Goal: Task Accomplishment & Management: Use online tool/utility

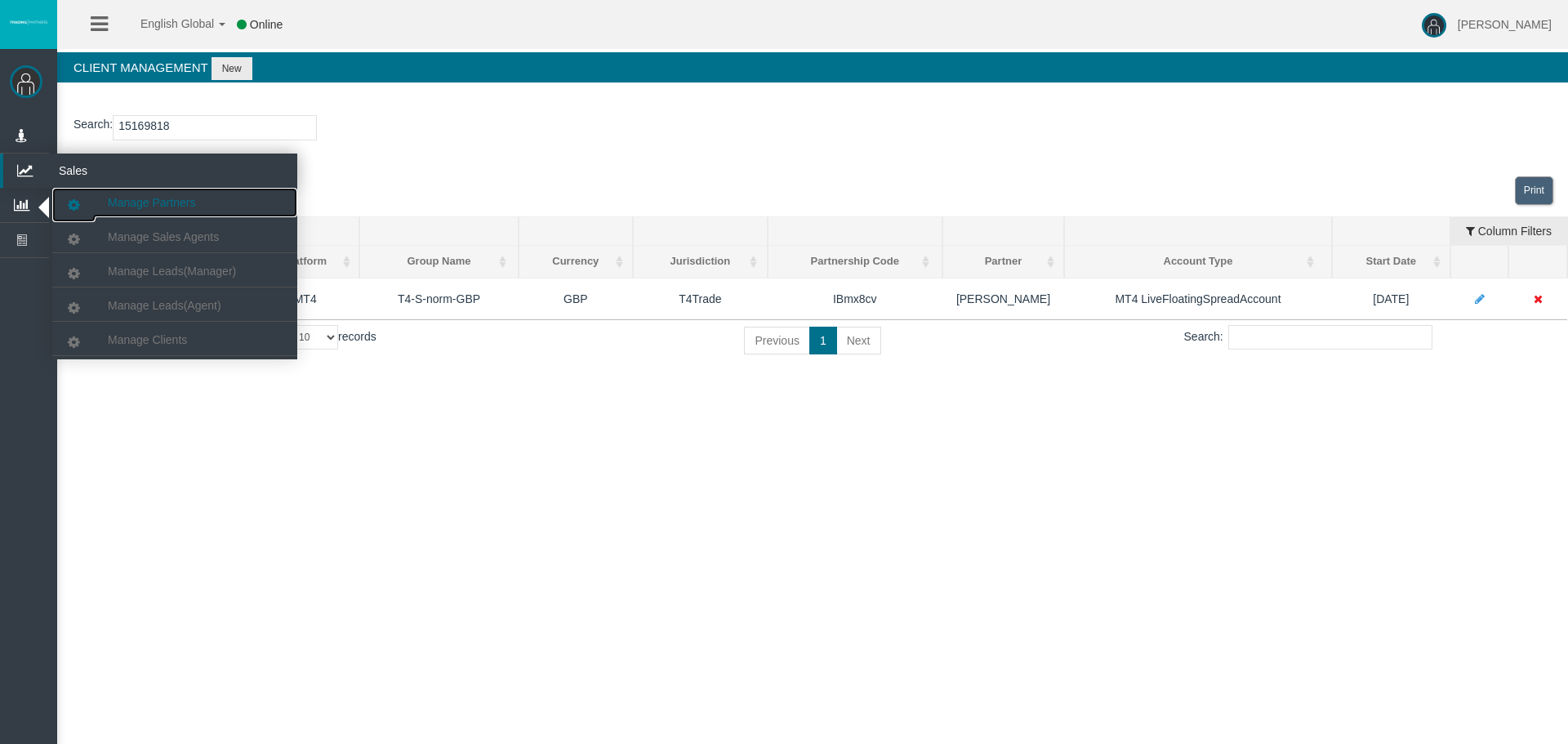
click at [167, 199] on span "Manage Partners" at bounding box center [151, 201] width 87 height 13
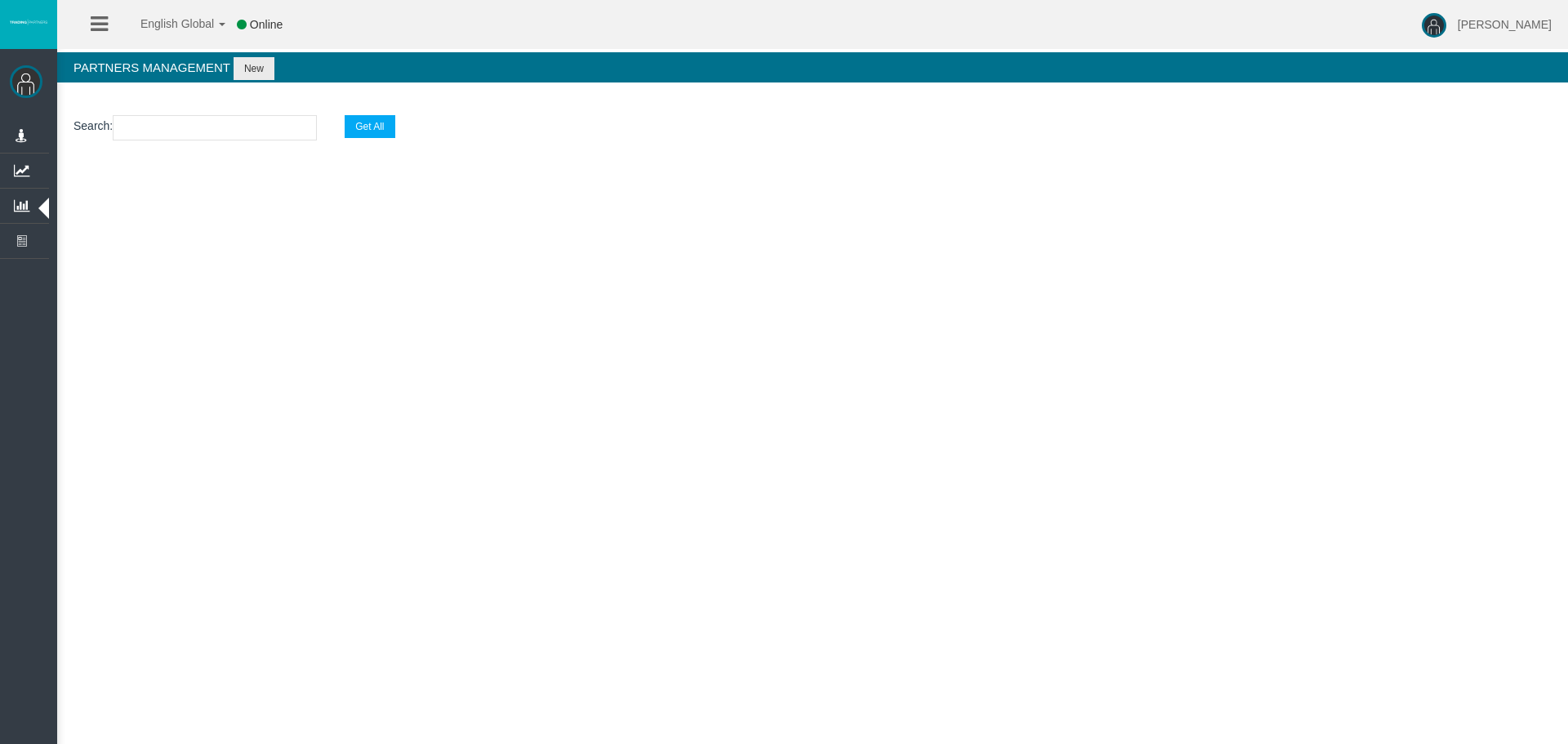
click at [153, 118] on input "text" at bounding box center [214, 128] width 204 height 25
paste input "IBjsocn"
type input "IBjsocn"
select select "25"
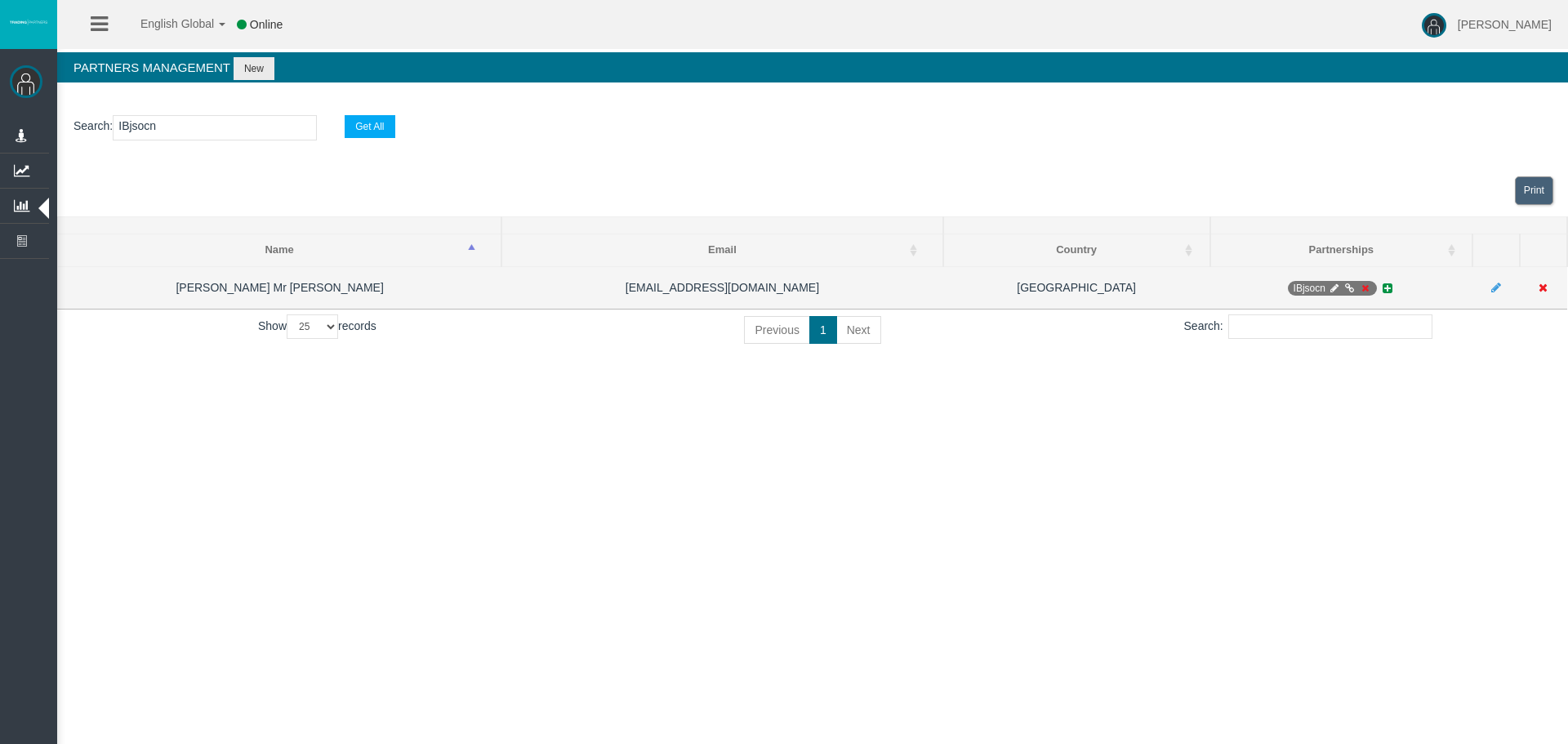
type input "IBjsocn"
click at [1334, 281] on span "IBjsocn" at bounding box center [1333, 287] width 90 height 15
click at [1338, 294] on span "IBjsocn" at bounding box center [1333, 287] width 90 height 15
click at [1337, 287] on icon at bounding box center [1334, 288] width 13 height 10
select select "0"
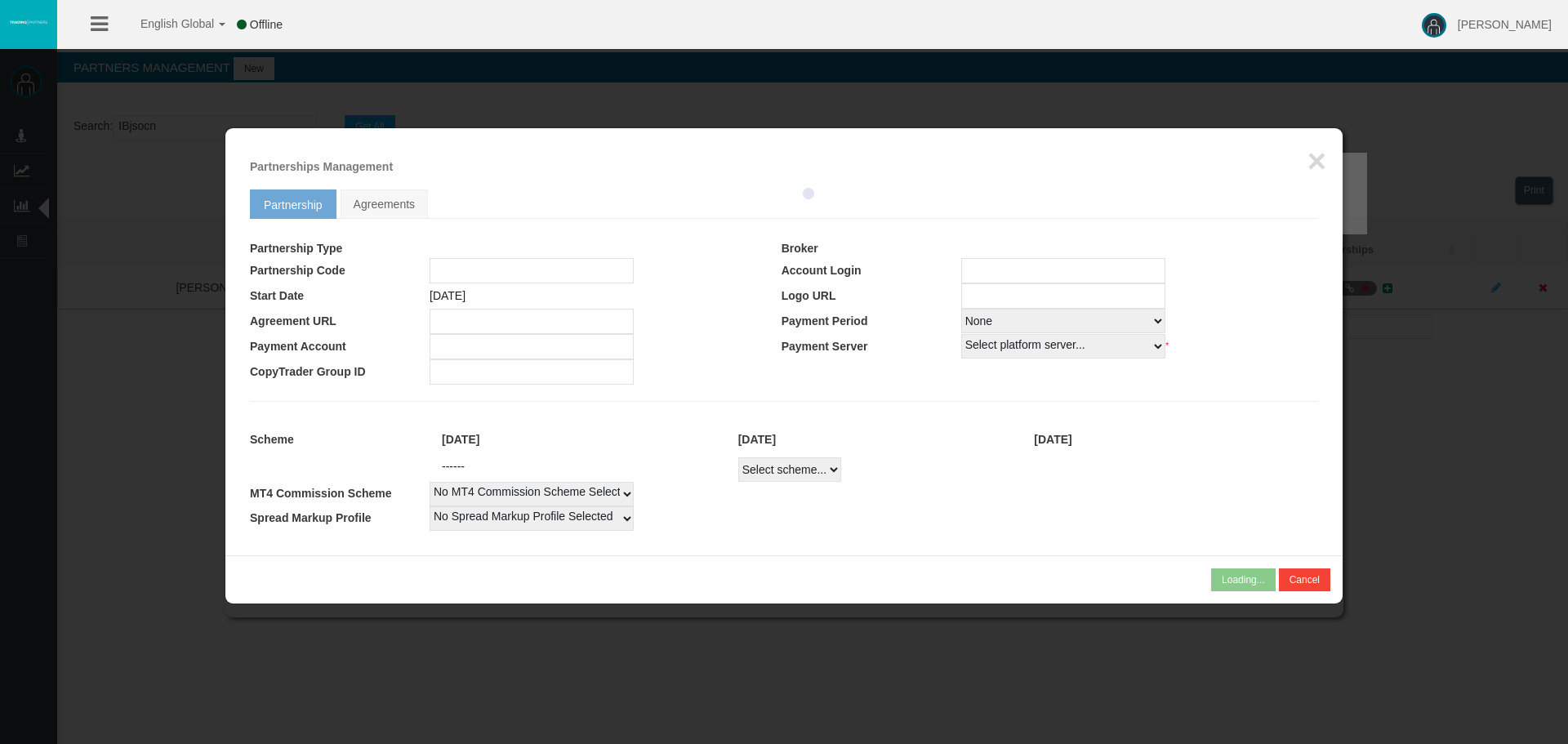
type input "IBjsocn"
type input "19269470"
select select "1"
type input "19269470"
select select "1"
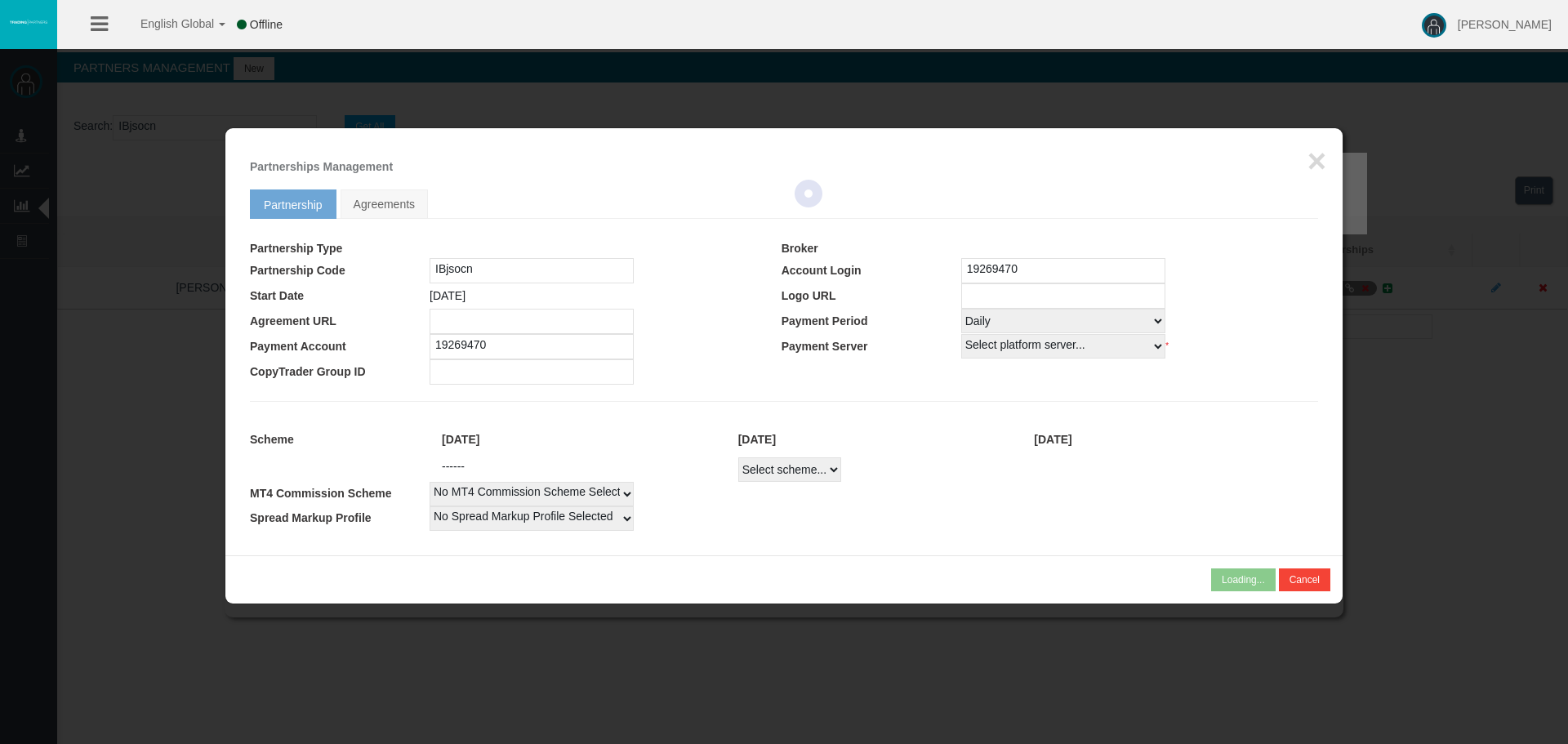
select select
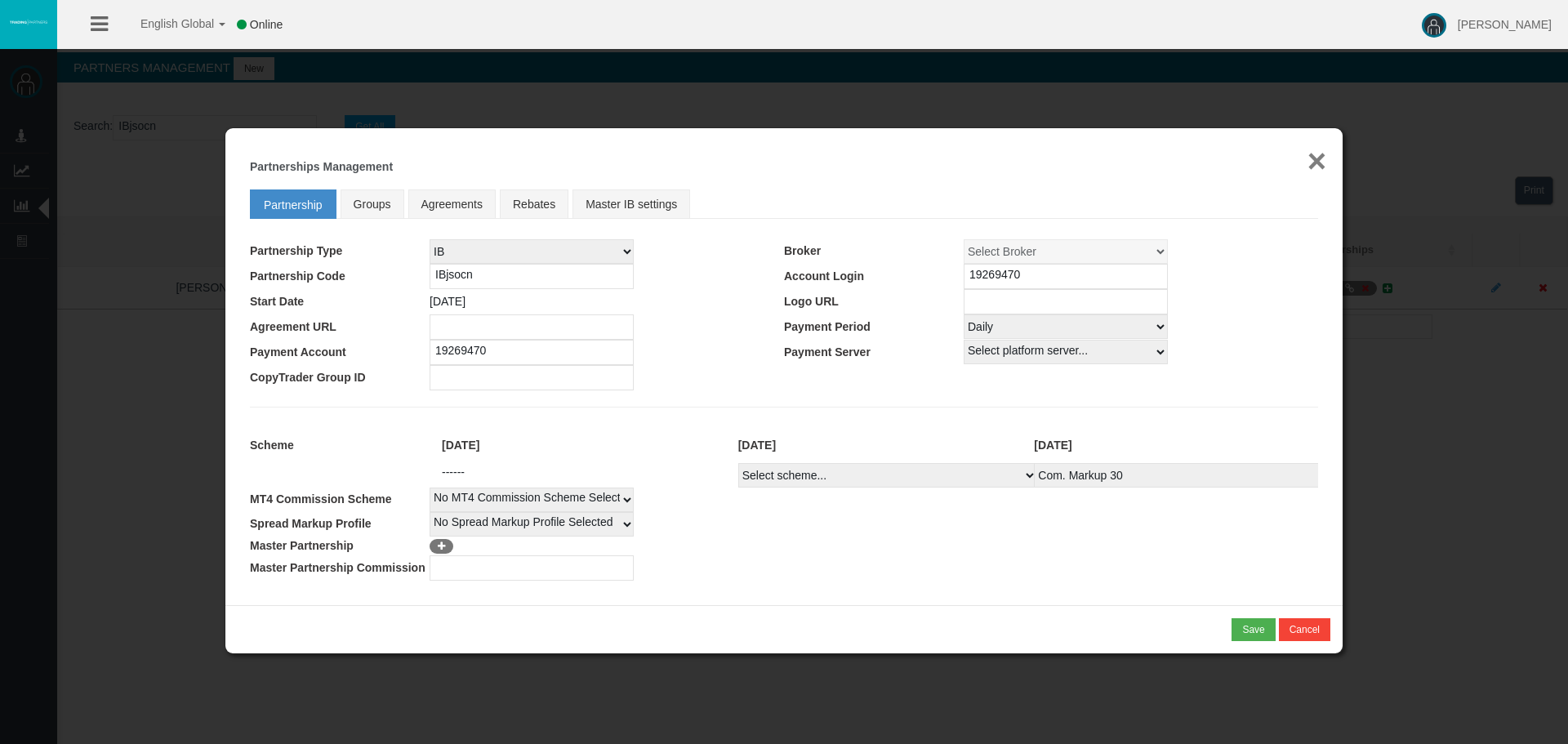
click at [1324, 161] on button "×" at bounding box center [1317, 160] width 19 height 32
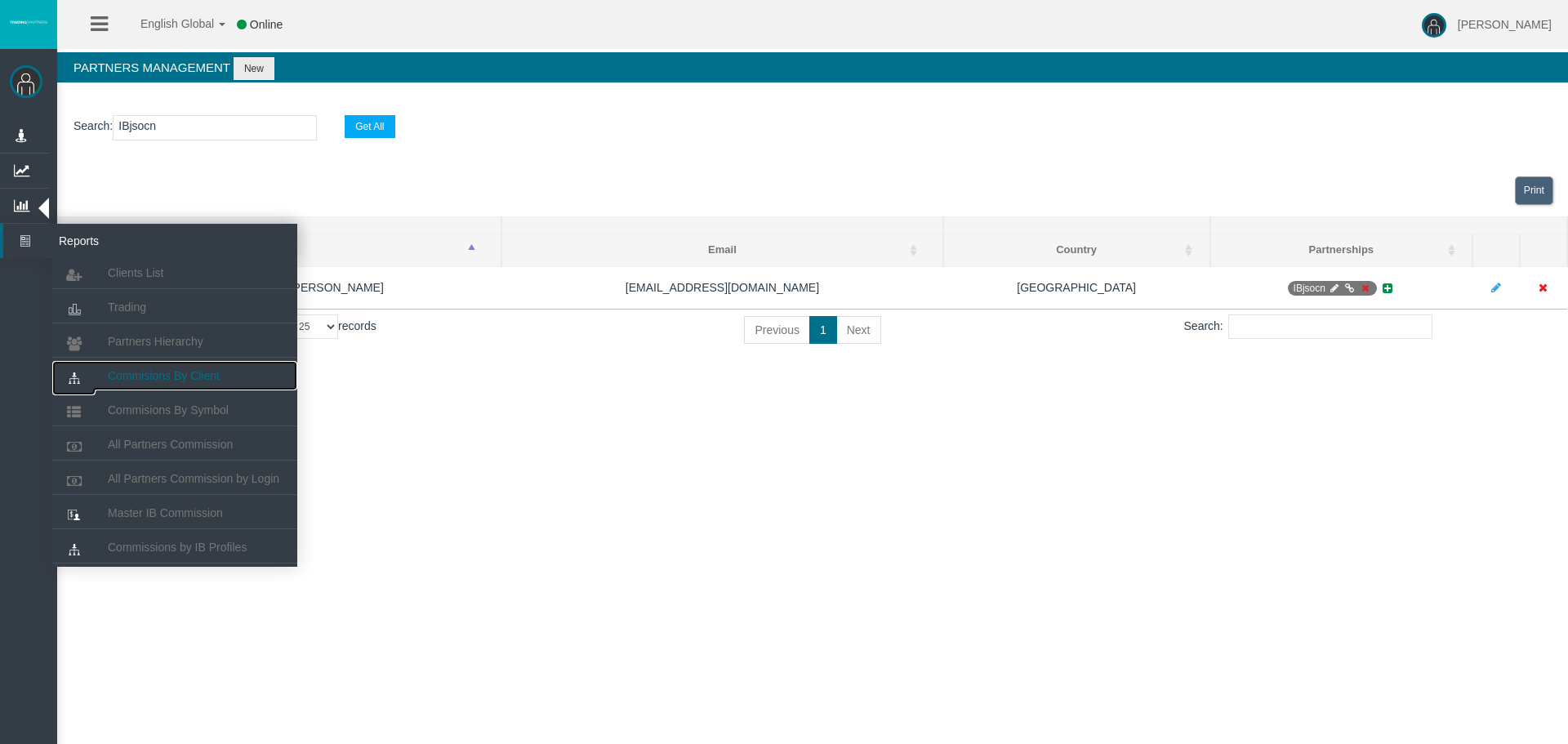
click at [139, 365] on link "Commisions By Client" at bounding box center [174, 375] width 245 height 29
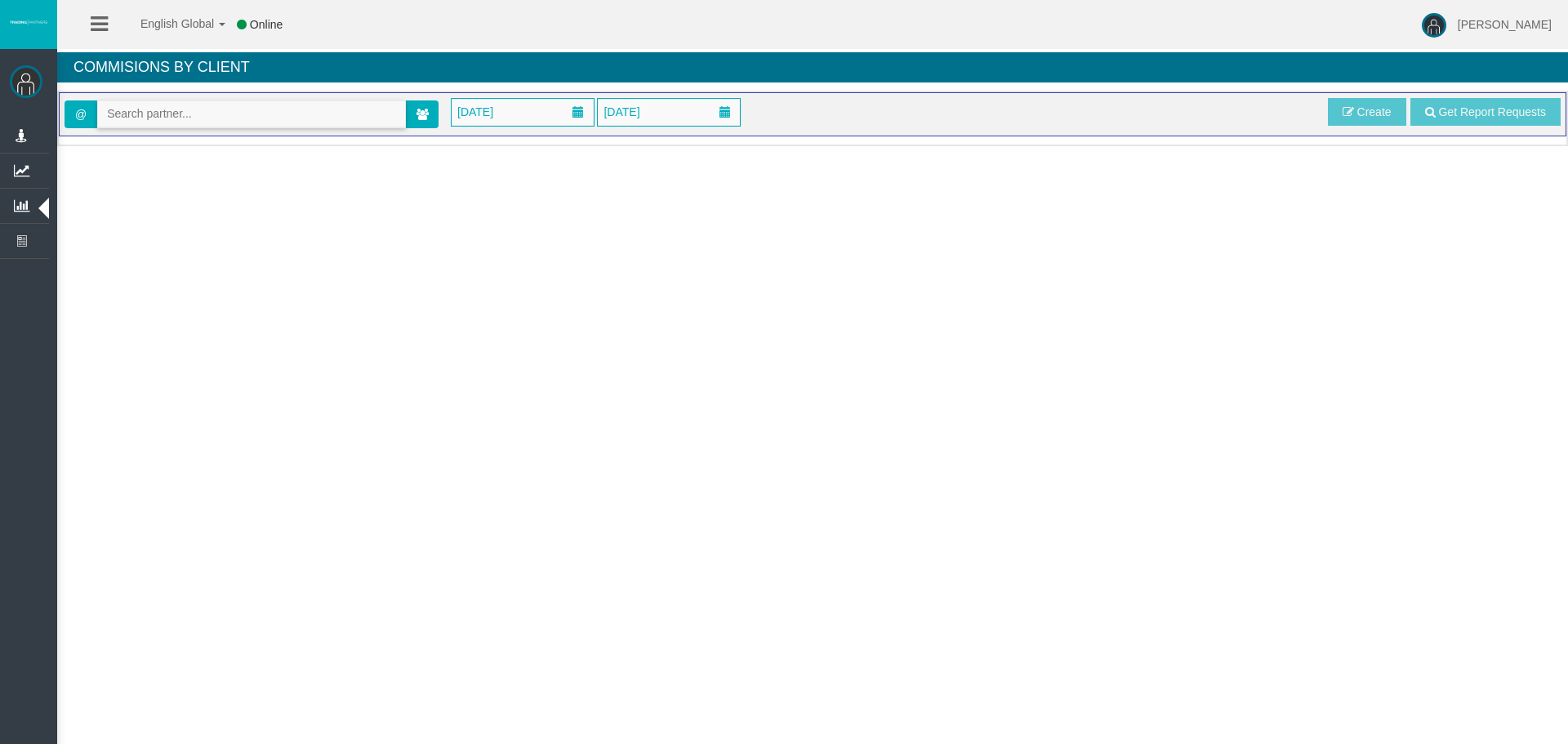
click at [204, 118] on input "text" at bounding box center [251, 114] width 307 height 25
paste input "IBjsocn"
click at [157, 136] on span "[36676] [PERSON_NAME] Mr [PERSON_NAME]" at bounding box center [233, 142] width 253 height 13
type input "[EMAIL_ADDRESS][DOMAIN_NAME]"
click at [546, 118] on span "[DATE]" at bounding box center [522, 112] width 142 height 27
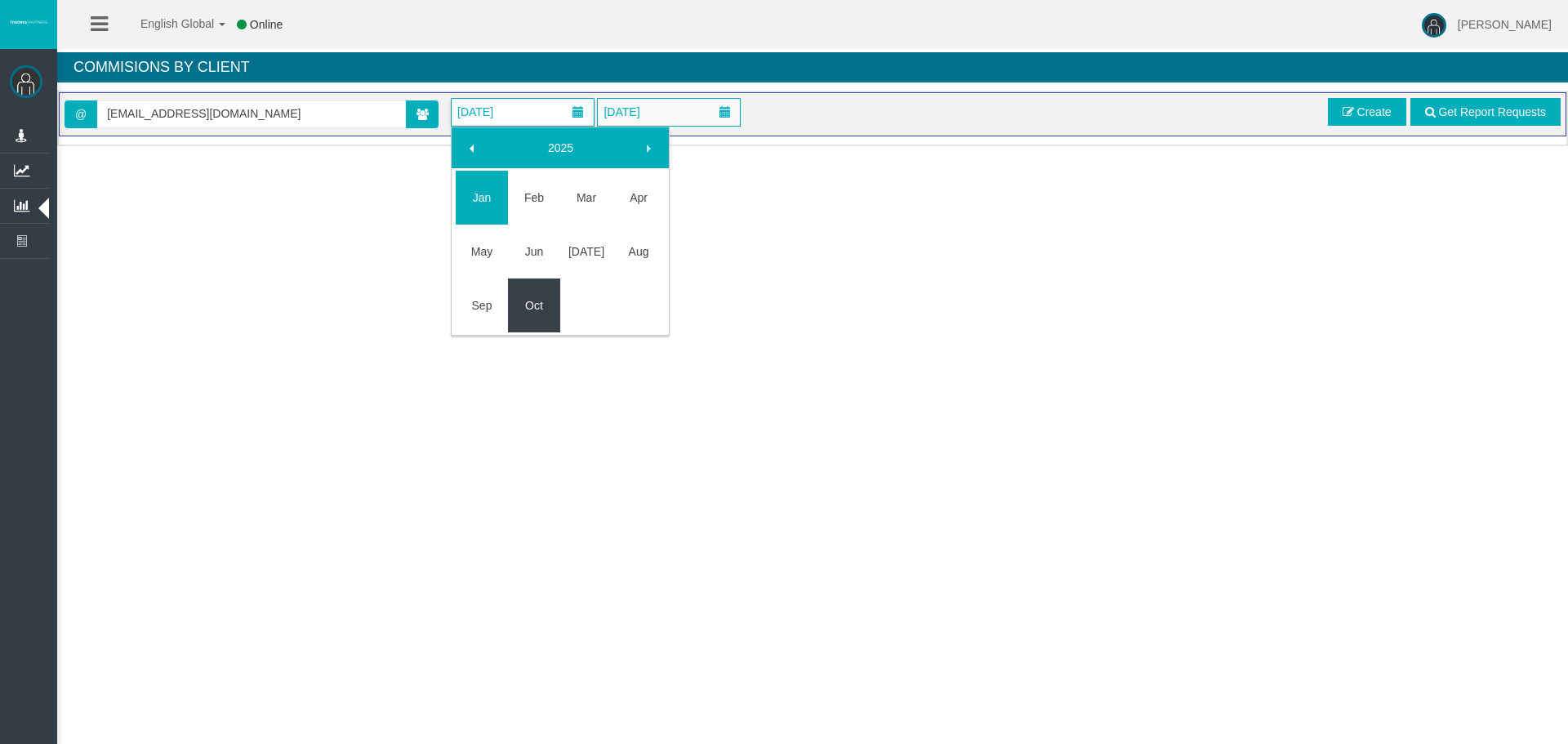
click at [542, 311] on link "Oct" at bounding box center [533, 305] width 52 height 29
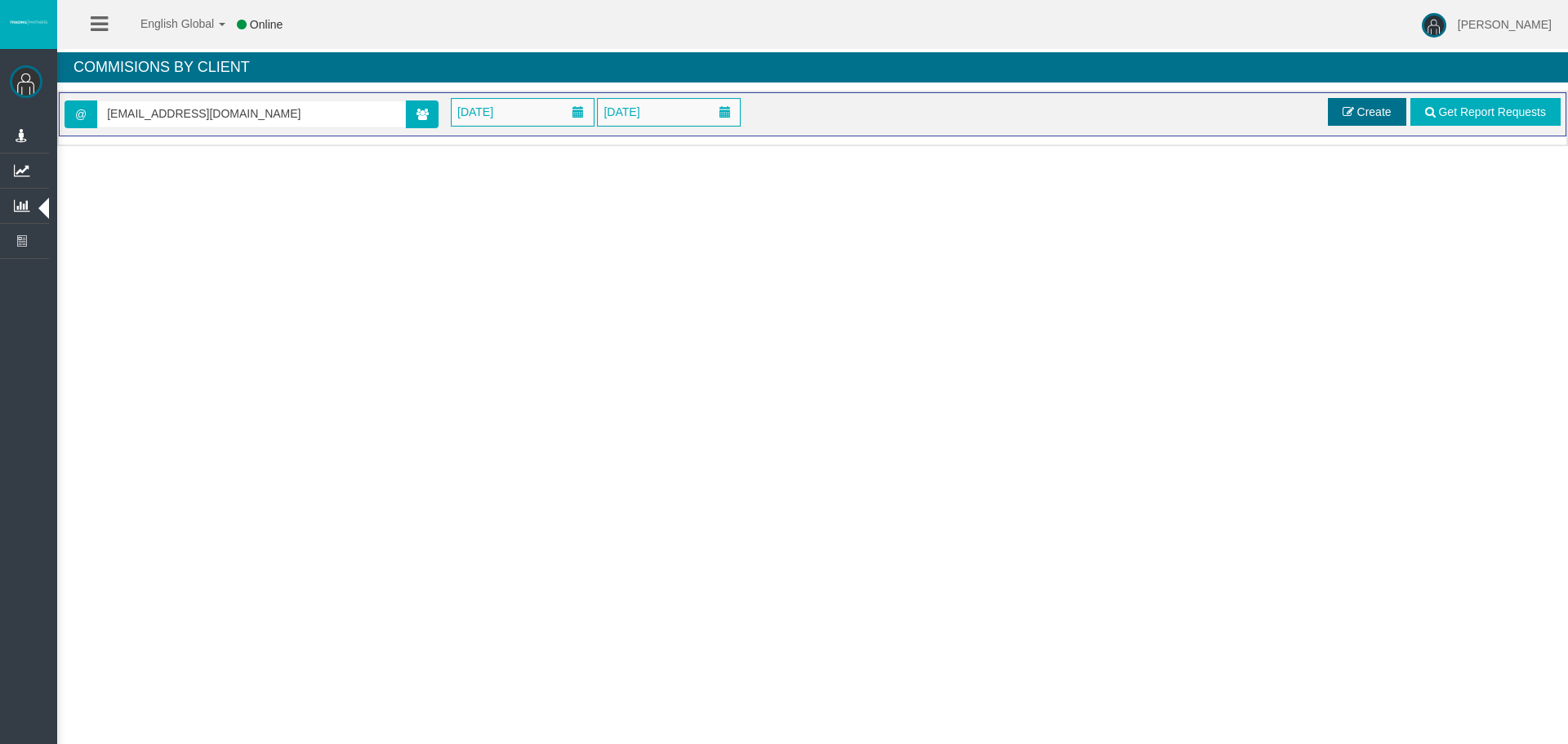
click at [1335, 117] on link "Create" at bounding box center [1367, 111] width 78 height 27
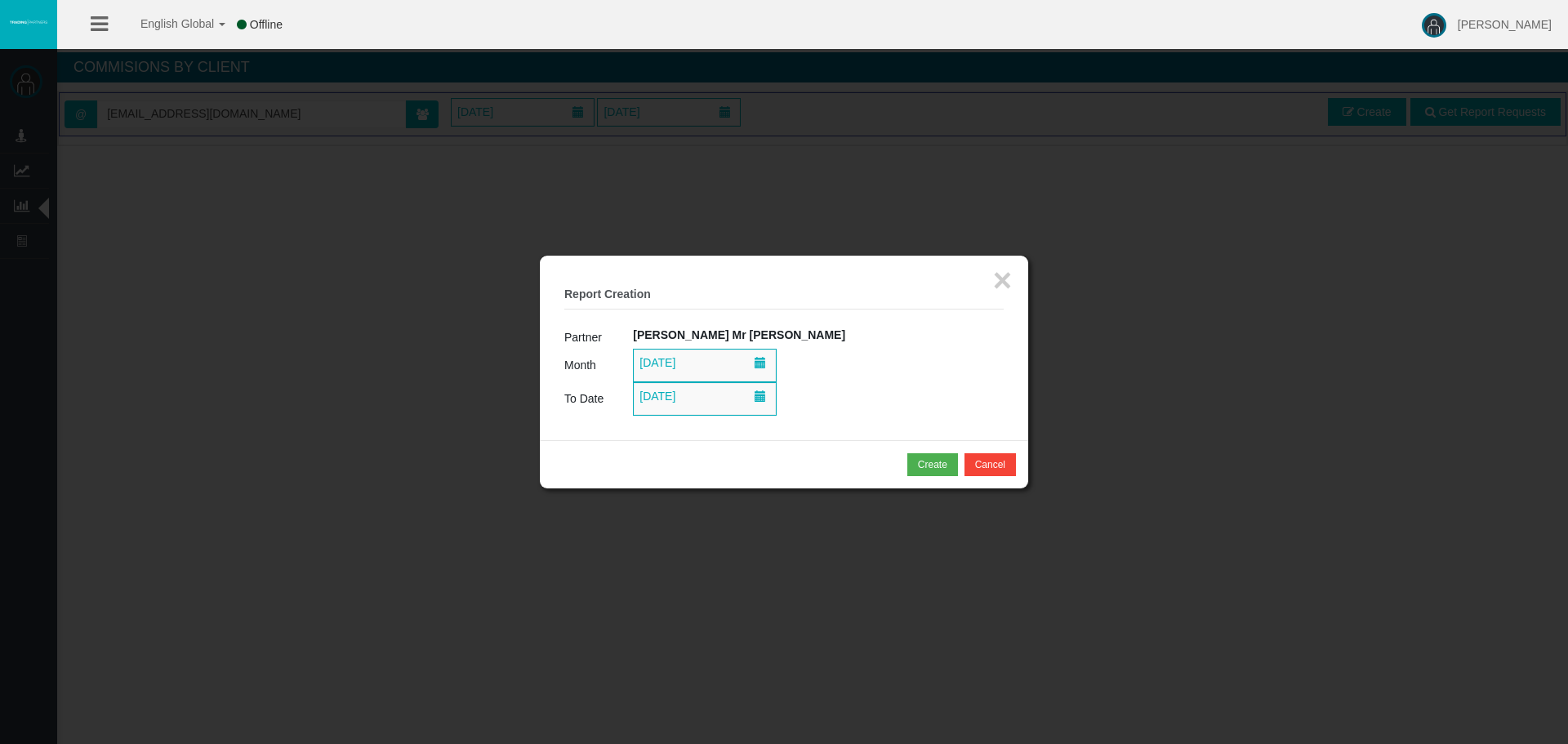
click at [1338, 113] on div at bounding box center [784, 372] width 1568 height 744
drag, startPoint x: 659, startPoint y: 359, endPoint x: 754, endPoint y: 378, distance: 96.9
click at [661, 358] on span "01/10/2025" at bounding box center [657, 362] width 46 height 22
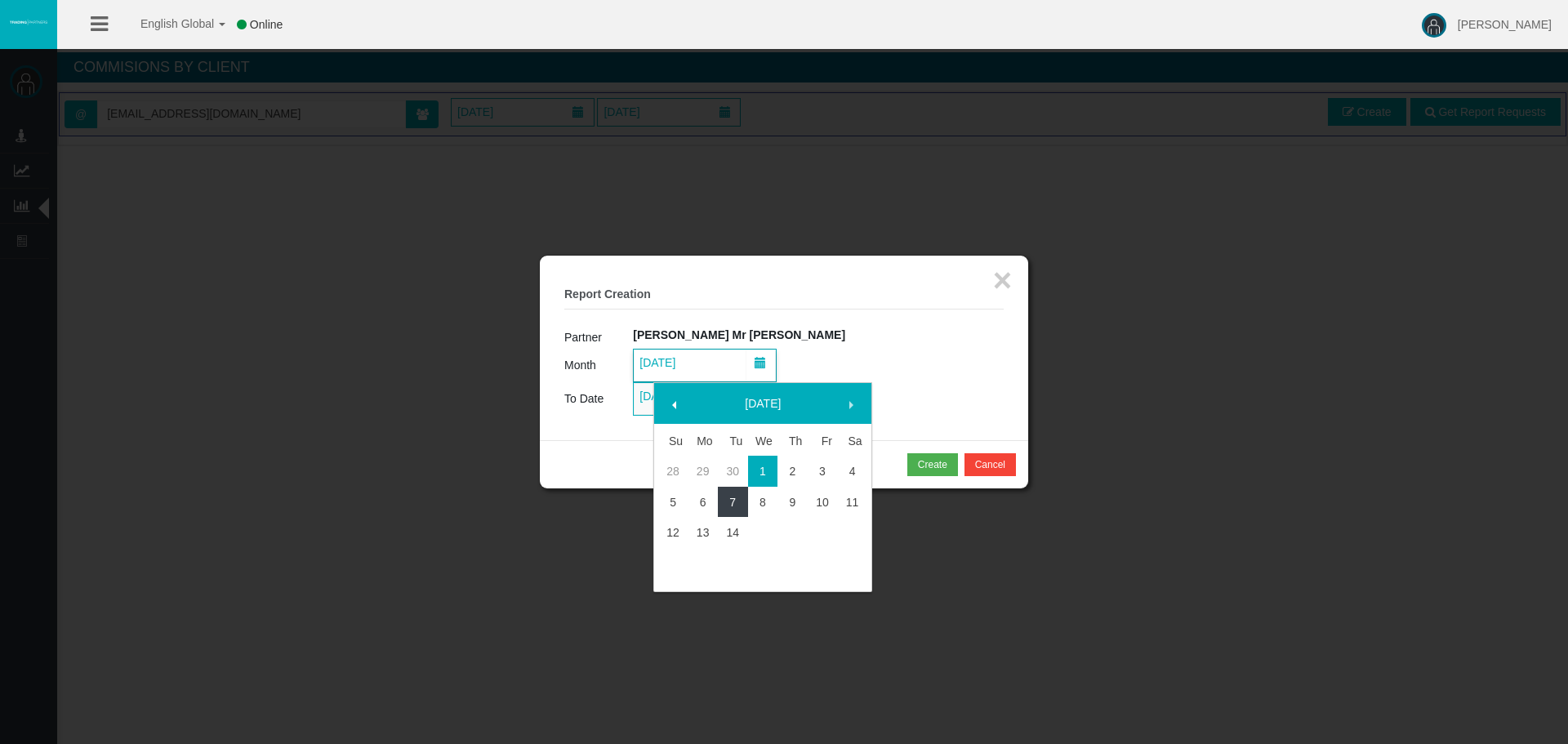
click at [725, 503] on link "7" at bounding box center [733, 502] width 30 height 29
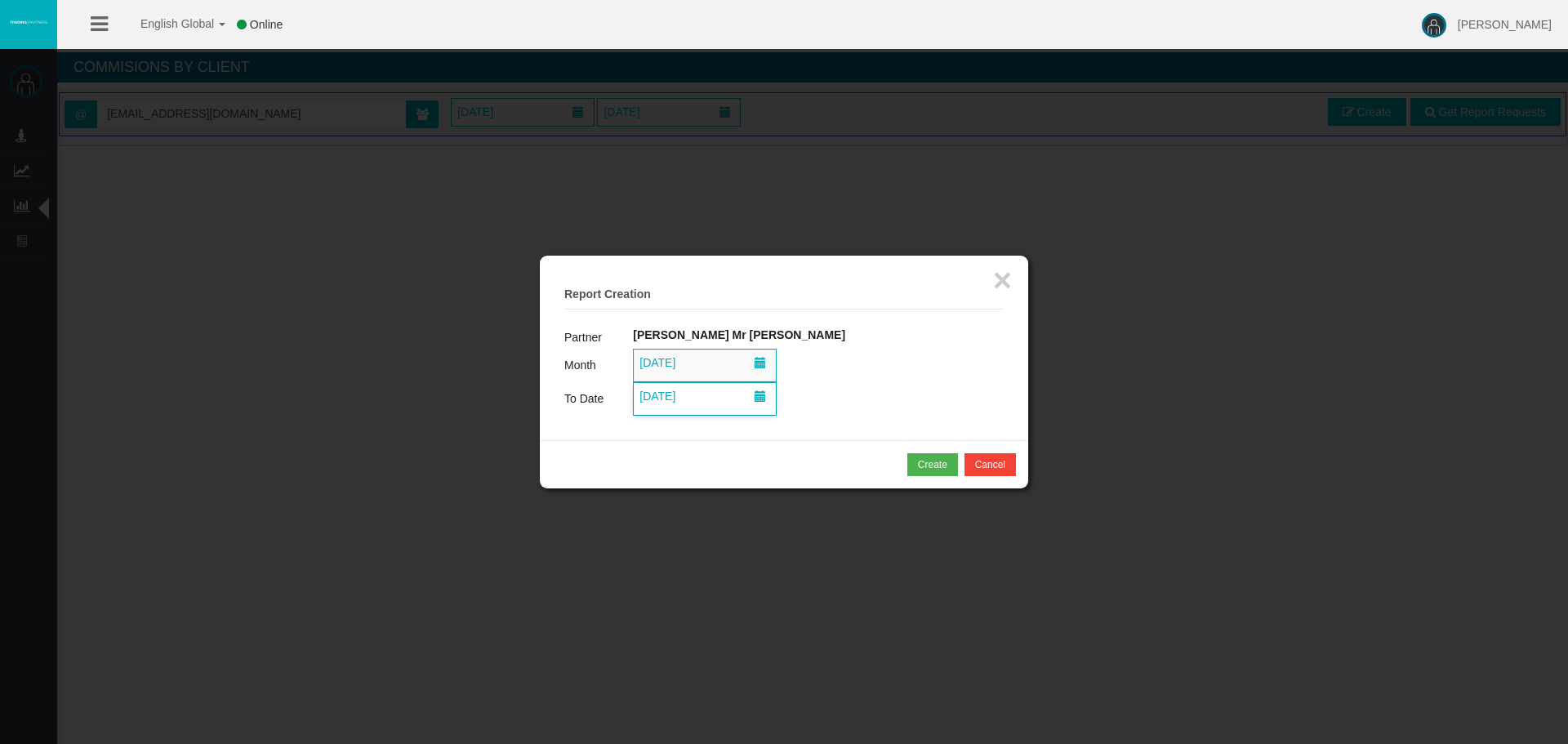
click at [676, 404] on span "14/10/2025" at bounding box center [657, 395] width 46 height 22
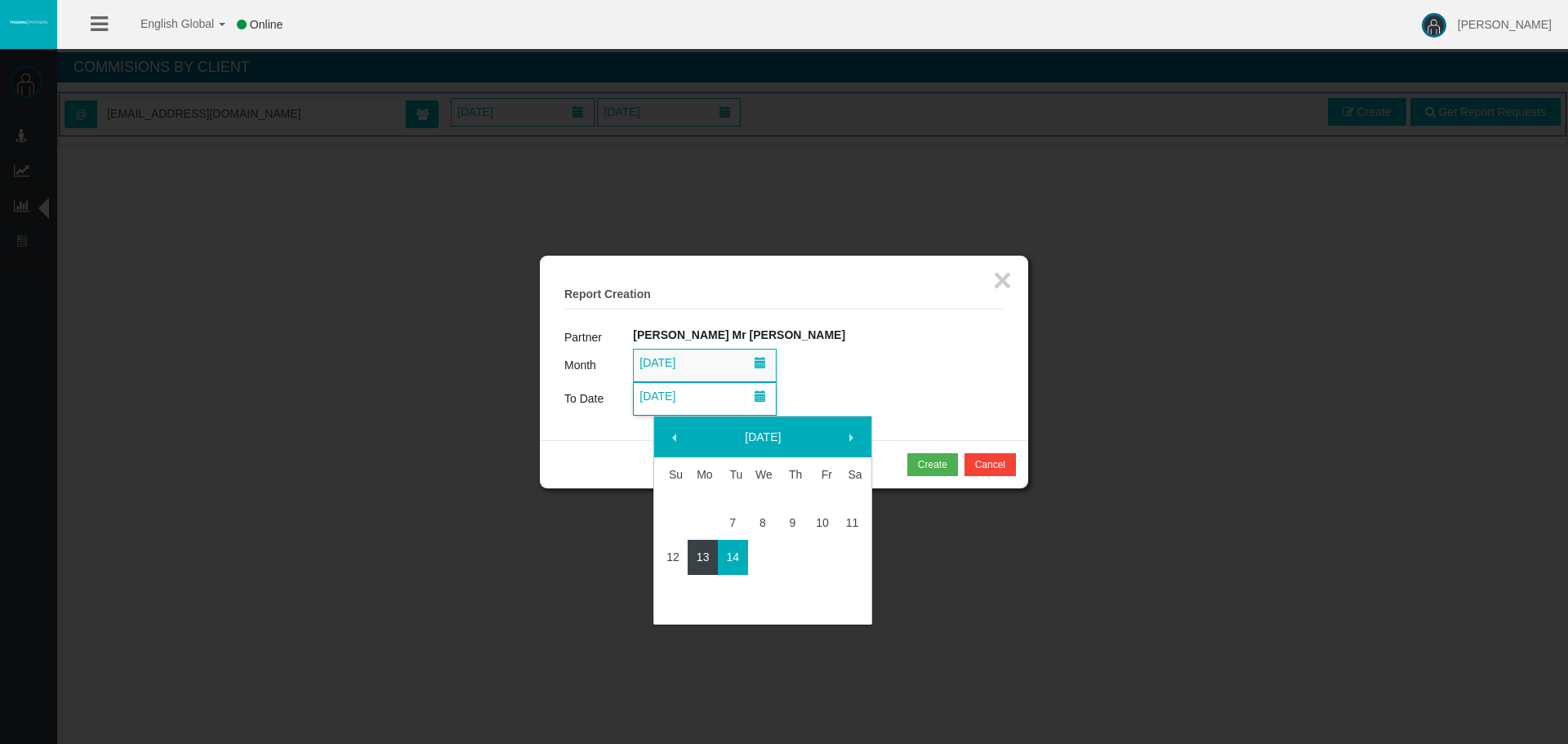
click at [700, 555] on link "13" at bounding box center [702, 556] width 30 height 29
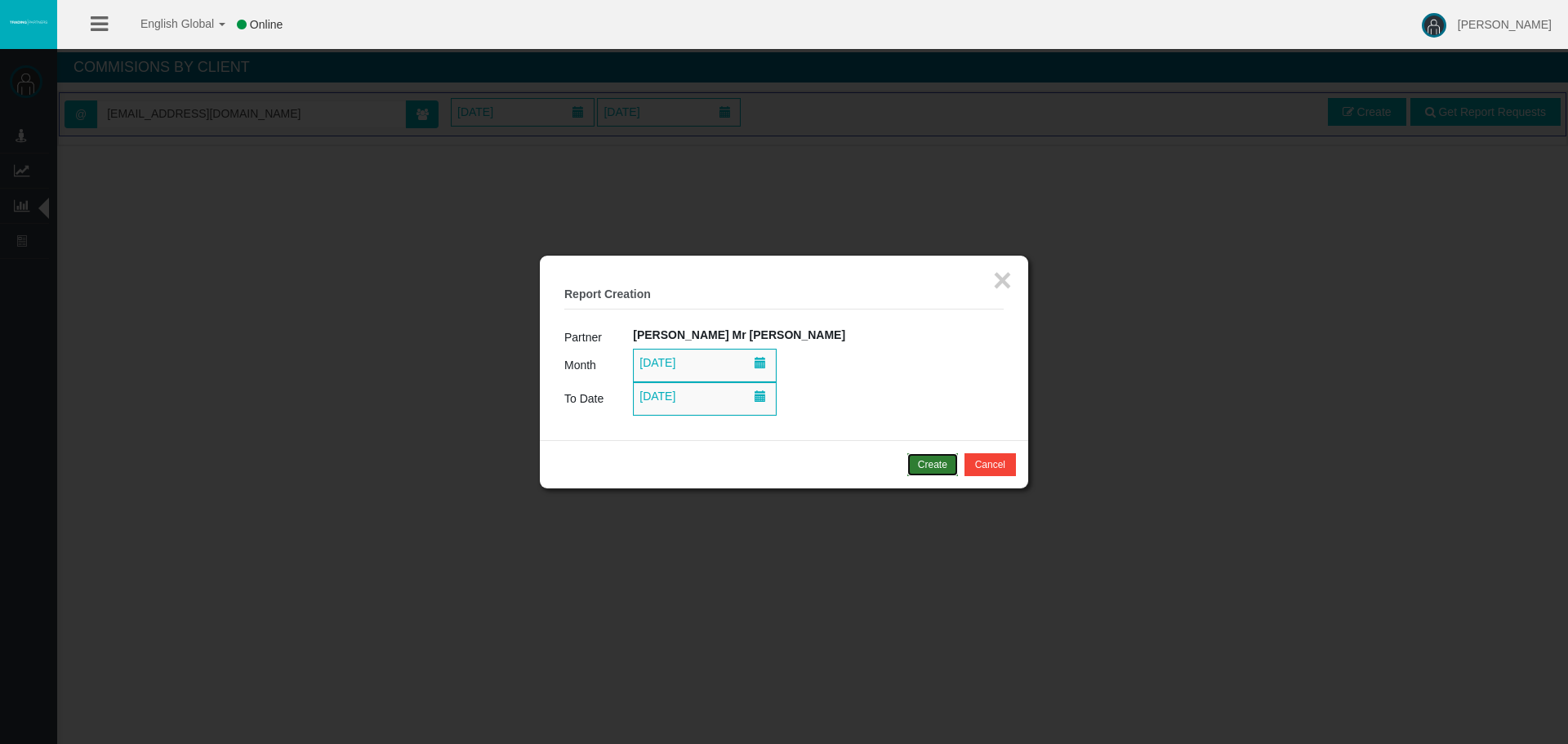
click at [934, 458] on div "Create" at bounding box center [933, 464] width 29 height 15
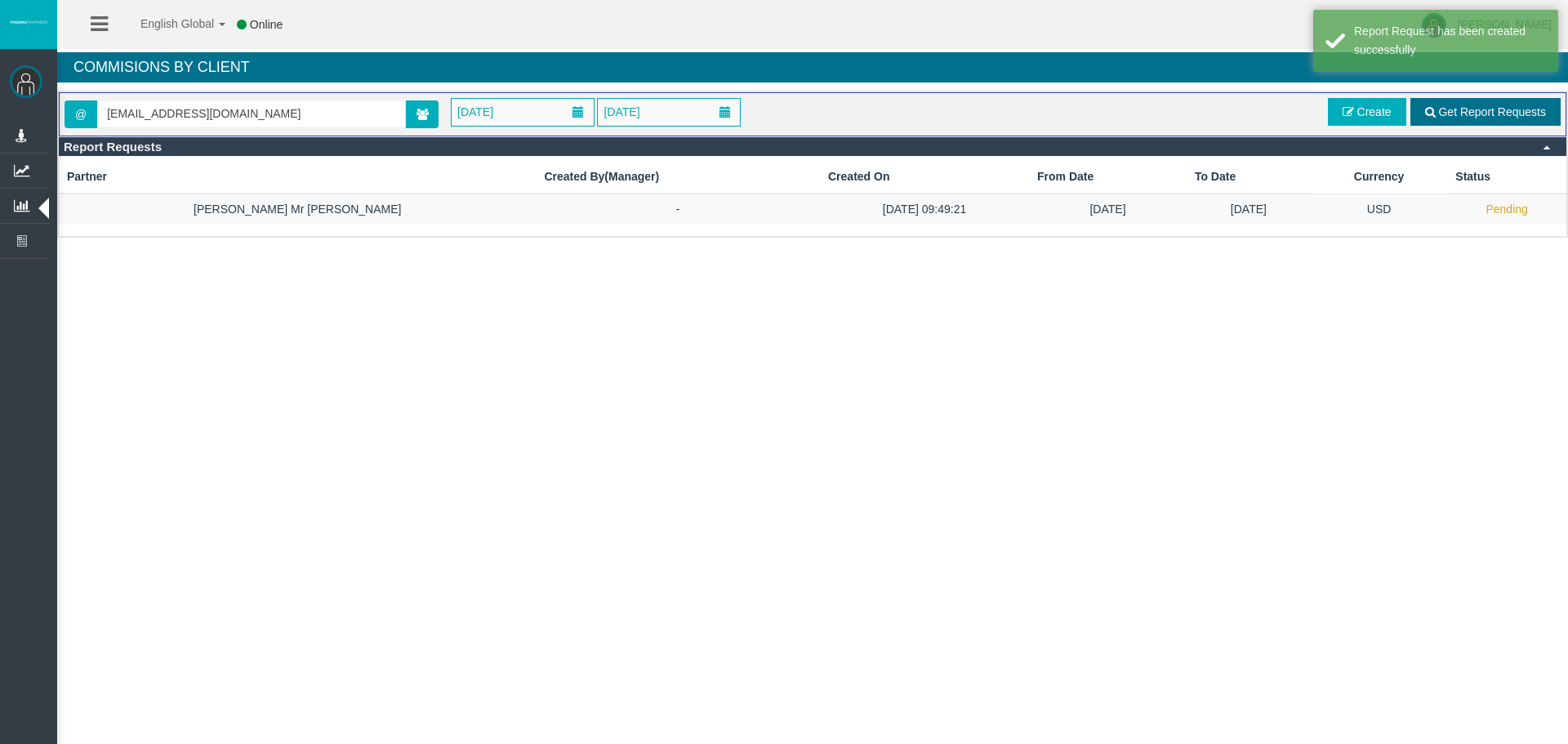
click at [1467, 115] on span "Get Report Requests" at bounding box center [1492, 111] width 108 height 13
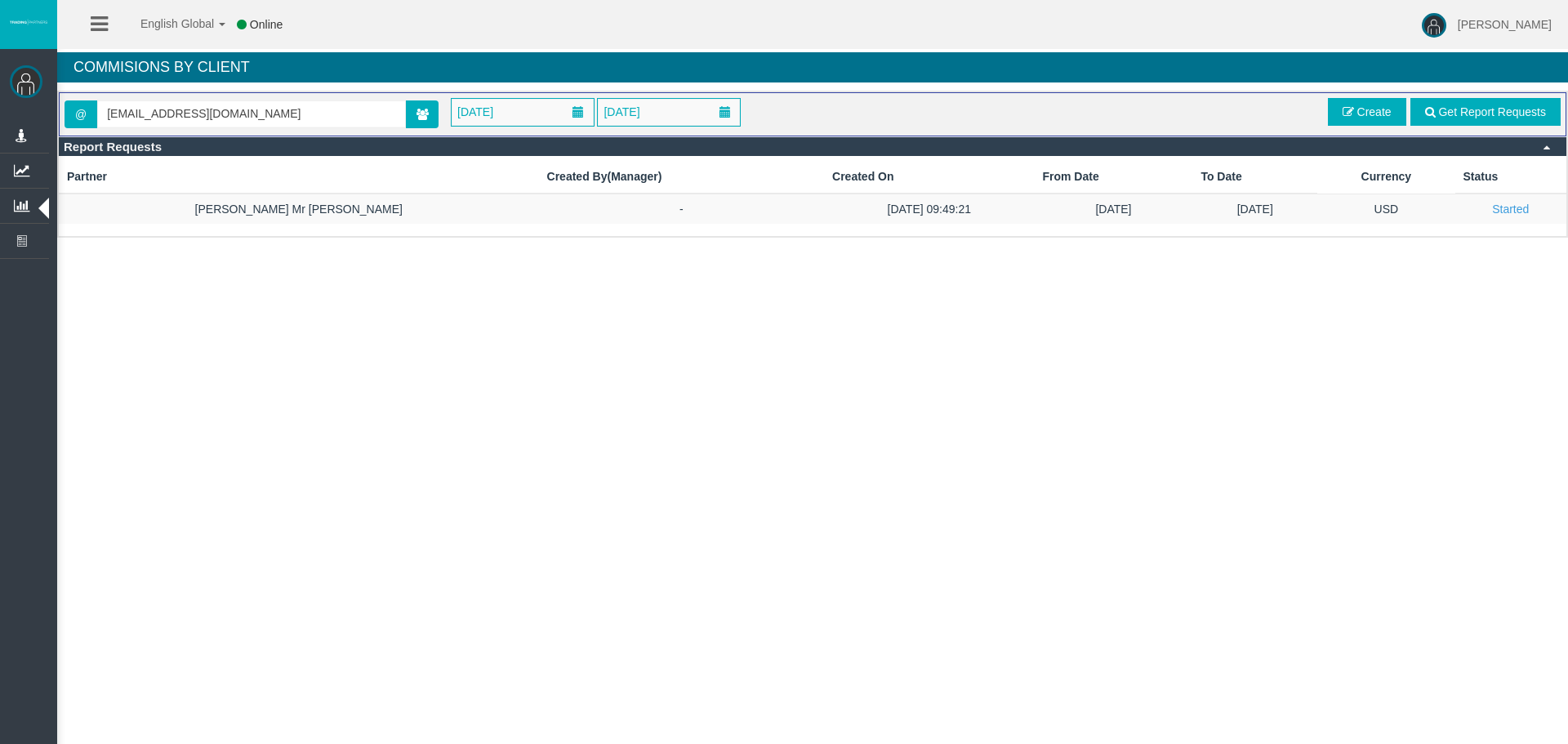
click at [777, 480] on div "English Global 简体中文 English Global 日本語 한국어 Online Chrystalla Rousou Help Log Ou…" at bounding box center [784, 372] width 1568 height 744
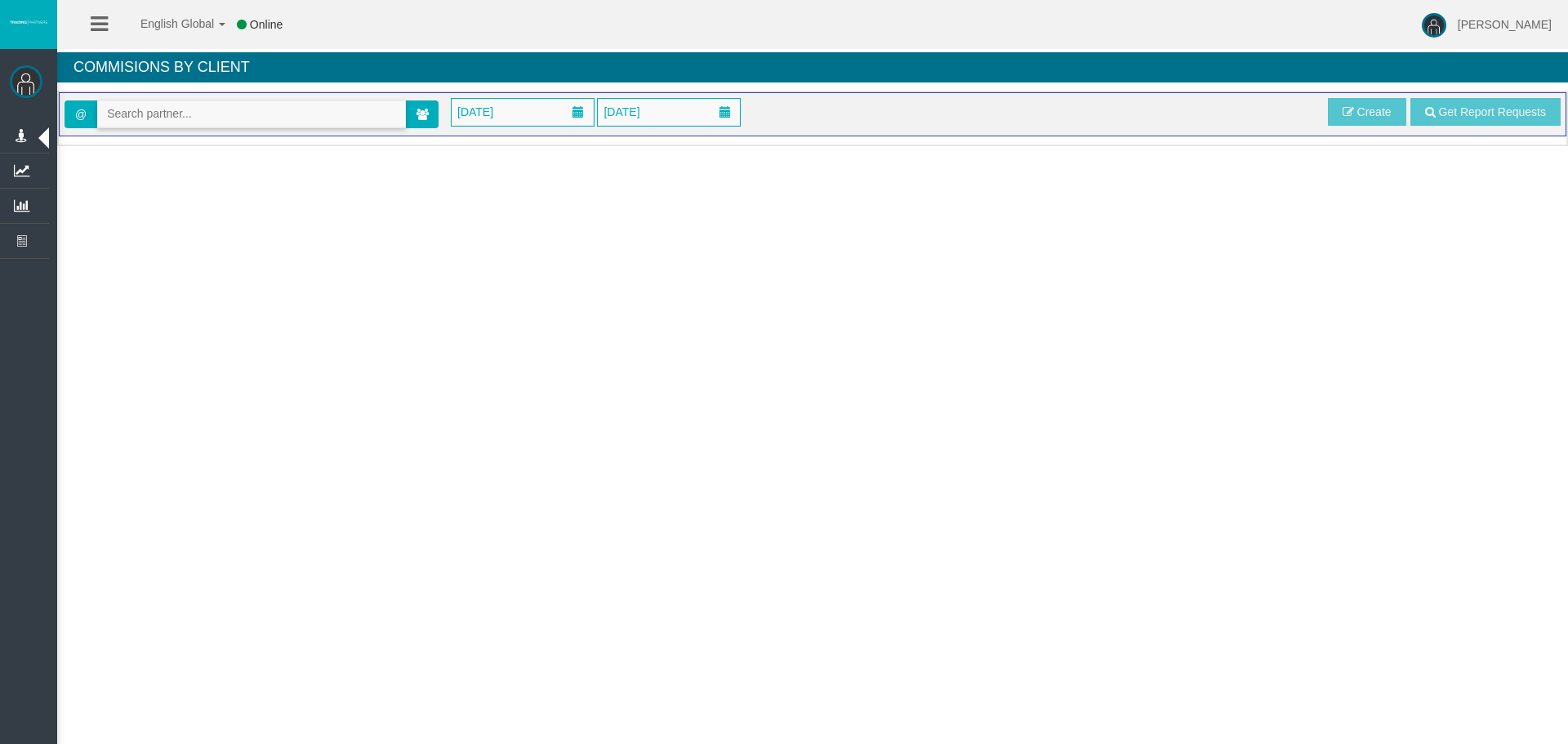
click at [188, 110] on input "text" at bounding box center [251, 114] width 307 height 25
paste input "IBjsocn"
click at [188, 135] on li "[36676] [PERSON_NAME] Mr [PERSON_NAME]" at bounding box center [251, 142] width 307 height 26
type input "[EMAIL_ADDRESS][DOMAIN_NAME]"
click at [498, 114] on span "[DATE]" at bounding box center [475, 111] width 46 height 22
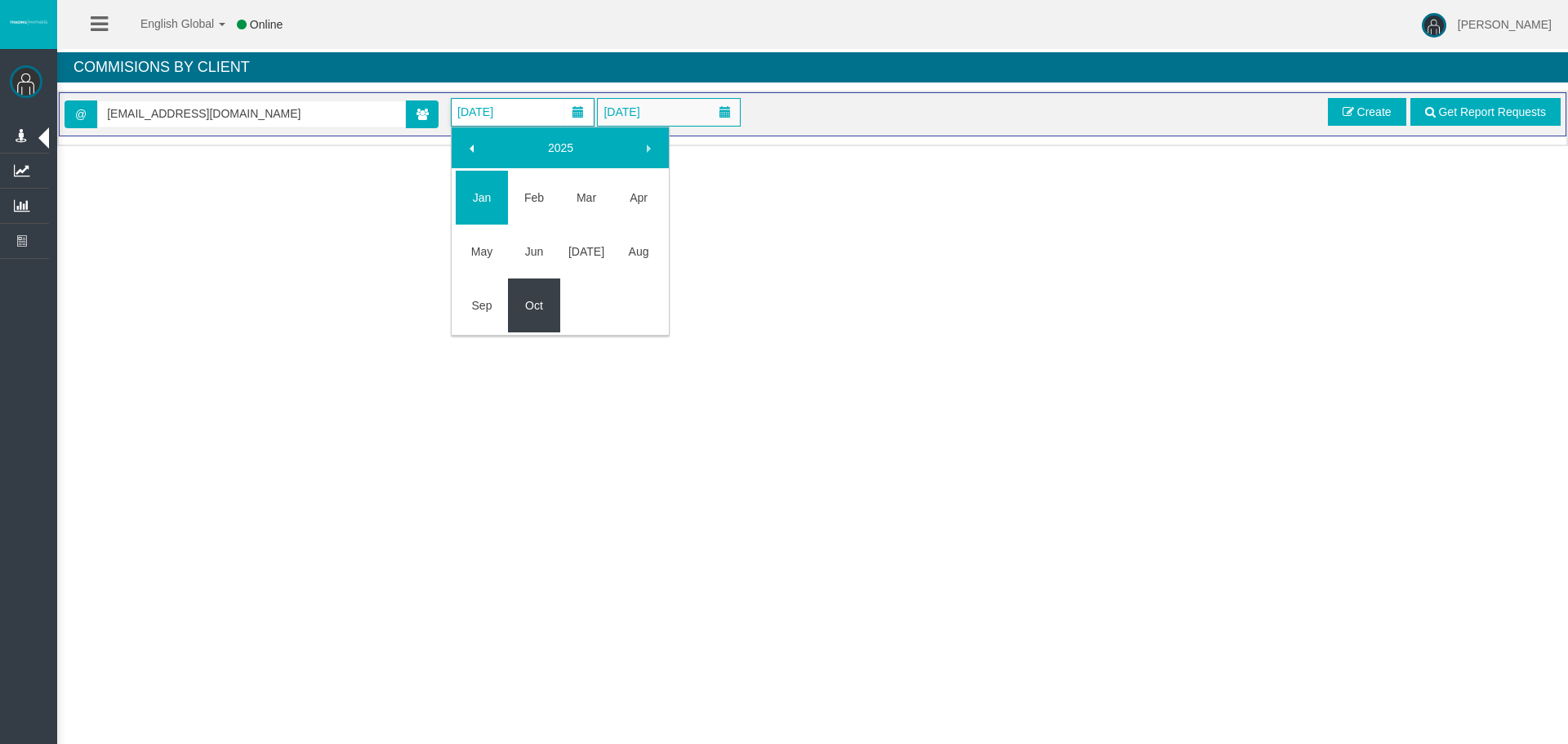
click at [524, 301] on link "Oct" at bounding box center [533, 305] width 52 height 29
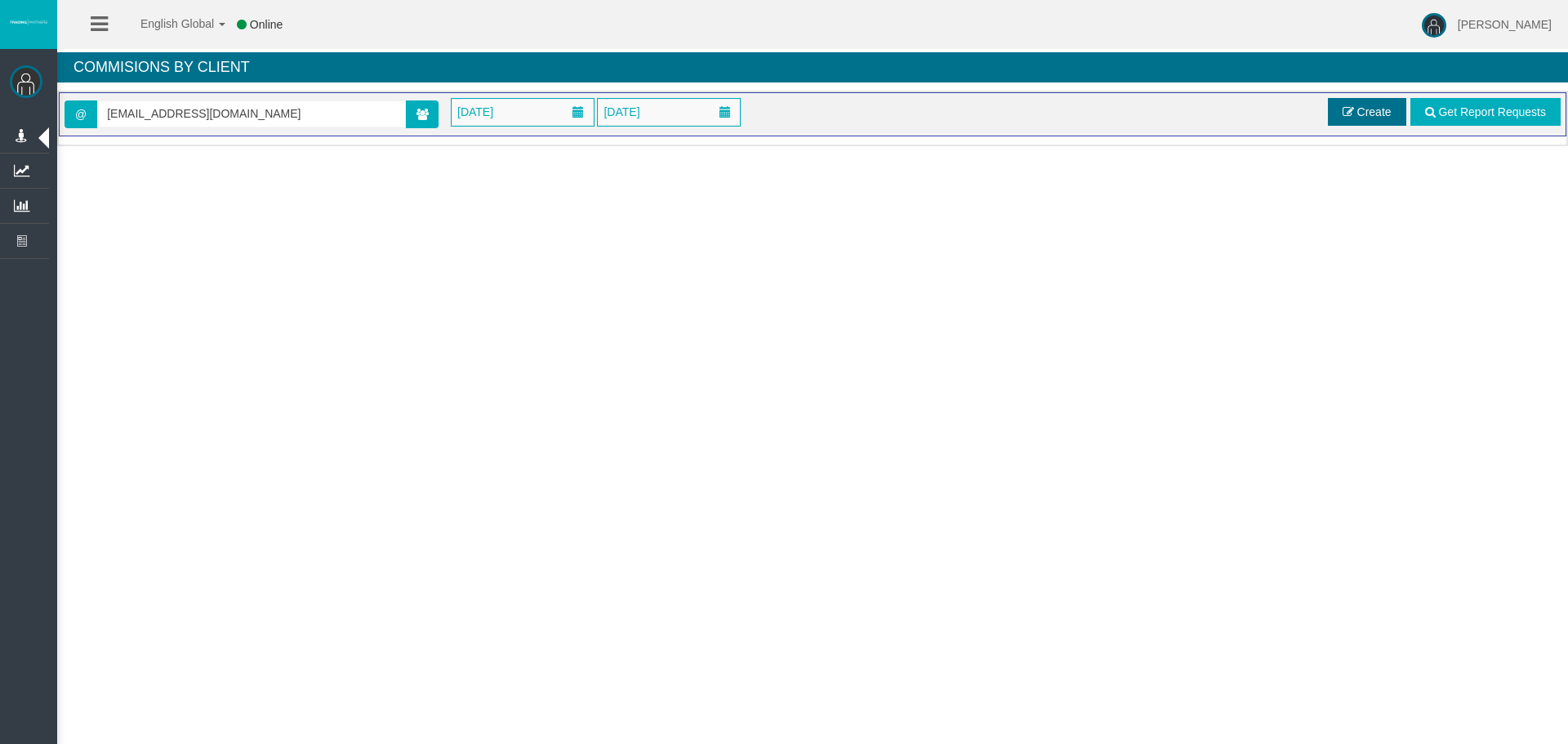
click at [1376, 102] on link "Create" at bounding box center [1367, 111] width 78 height 27
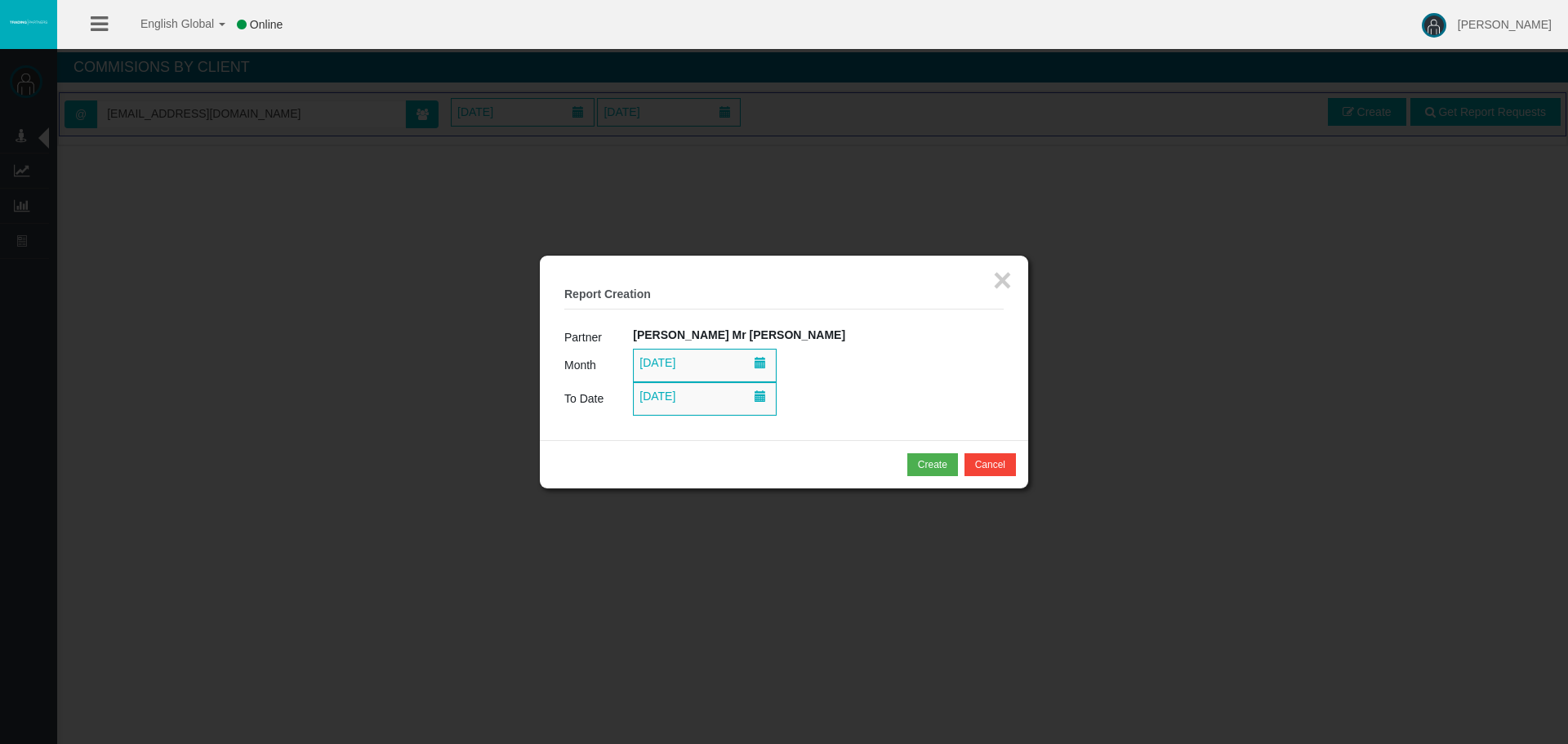
drag, startPoint x: 1014, startPoint y: 277, endPoint x: 1026, endPoint y: 271, distance: 13.4
click at [1013, 277] on div "× Report Creation Partner Prashath Mr Vijayaasingham Month 01/10/2025 To Date 1…" at bounding box center [784, 347] width 488 height 185
click at [1005, 275] on button "×" at bounding box center [1002, 280] width 19 height 32
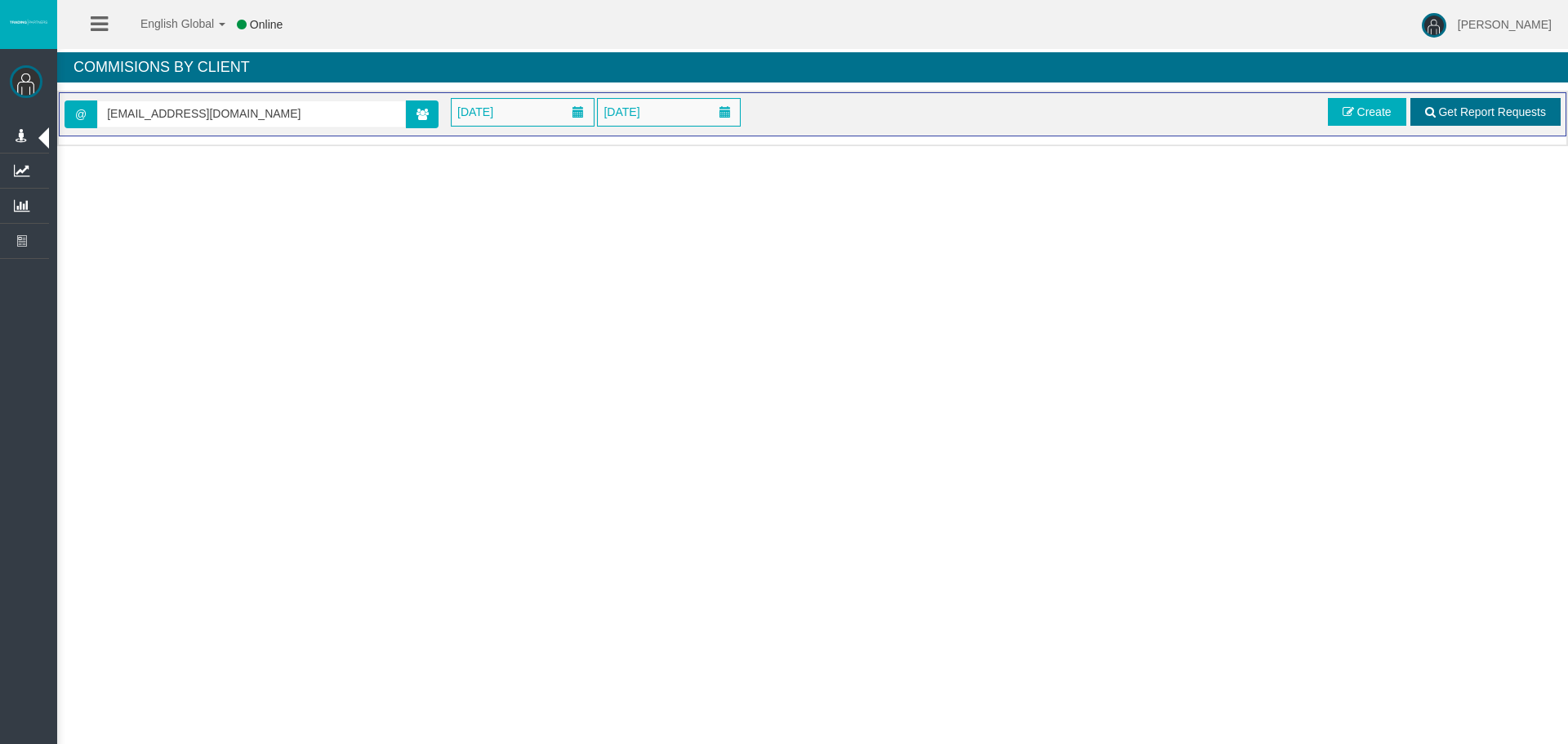
click at [1467, 112] on span "Get Report Requests" at bounding box center [1492, 111] width 108 height 13
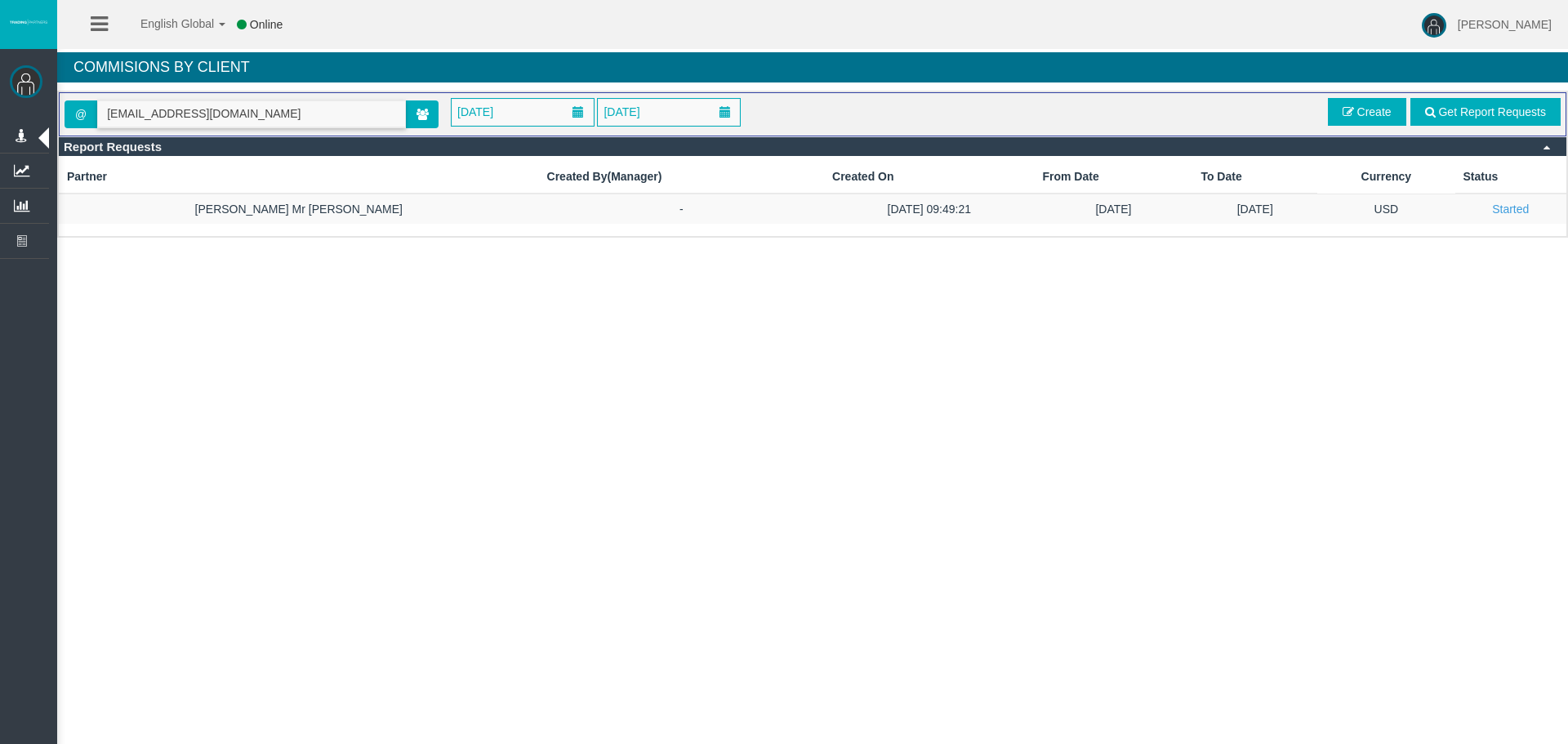
drag, startPoint x: 264, startPoint y: 116, endPoint x: 94, endPoint y: 122, distance: 170.1
click at [94, 122] on span "@ rosstracy3021@outlook.com" at bounding box center [251, 114] width 374 height 27
click at [413, 300] on div "English Global 简体中文 English Global 日本語 한국어 Online Chrystalla Rousou Help Log Ou…" at bounding box center [784, 372] width 1568 height 744
click at [1488, 20] on span "[PERSON_NAME]" at bounding box center [1504, 23] width 94 height 13
click at [972, 373] on div "English Global 简体中文 English Global 日本語 한국어 Online Chrystalla Rousou Help Log Ou…" at bounding box center [784, 372] width 1568 height 744
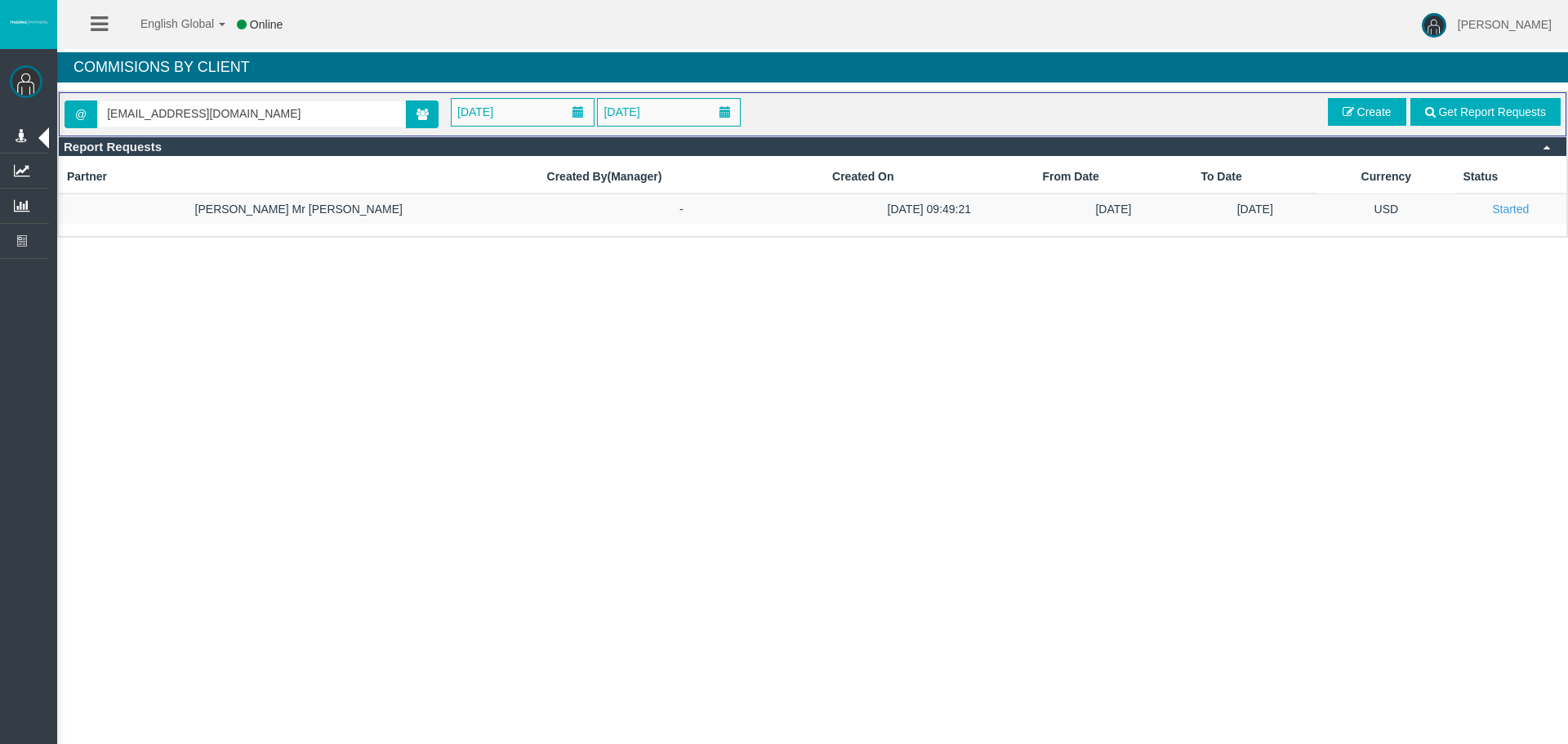
click at [29, 83] on img at bounding box center [25, 81] width 32 height 32
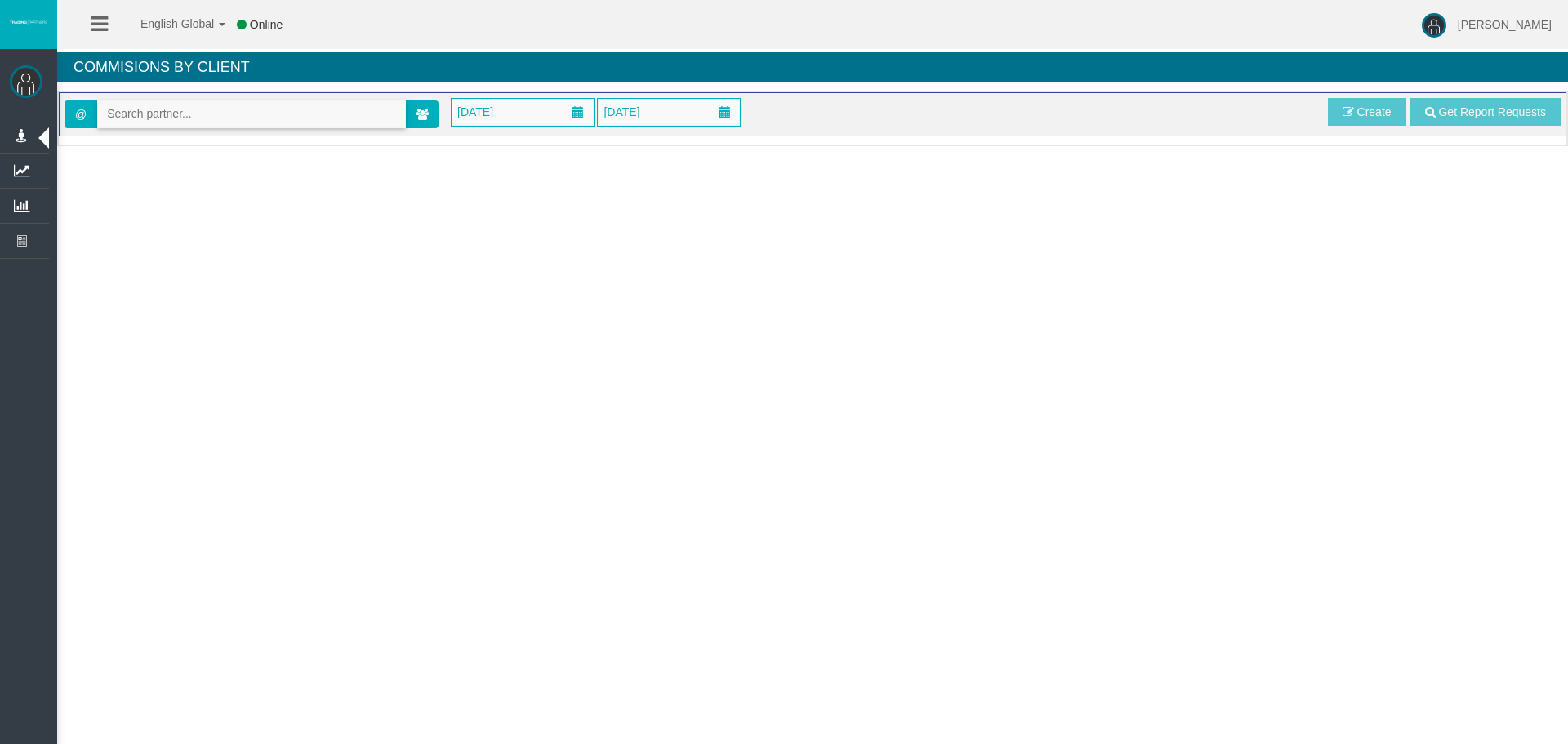
click at [148, 107] on input "text" at bounding box center [251, 114] width 307 height 25
paste input "[EMAIL_ADDRESS][DOMAIN_NAME]"
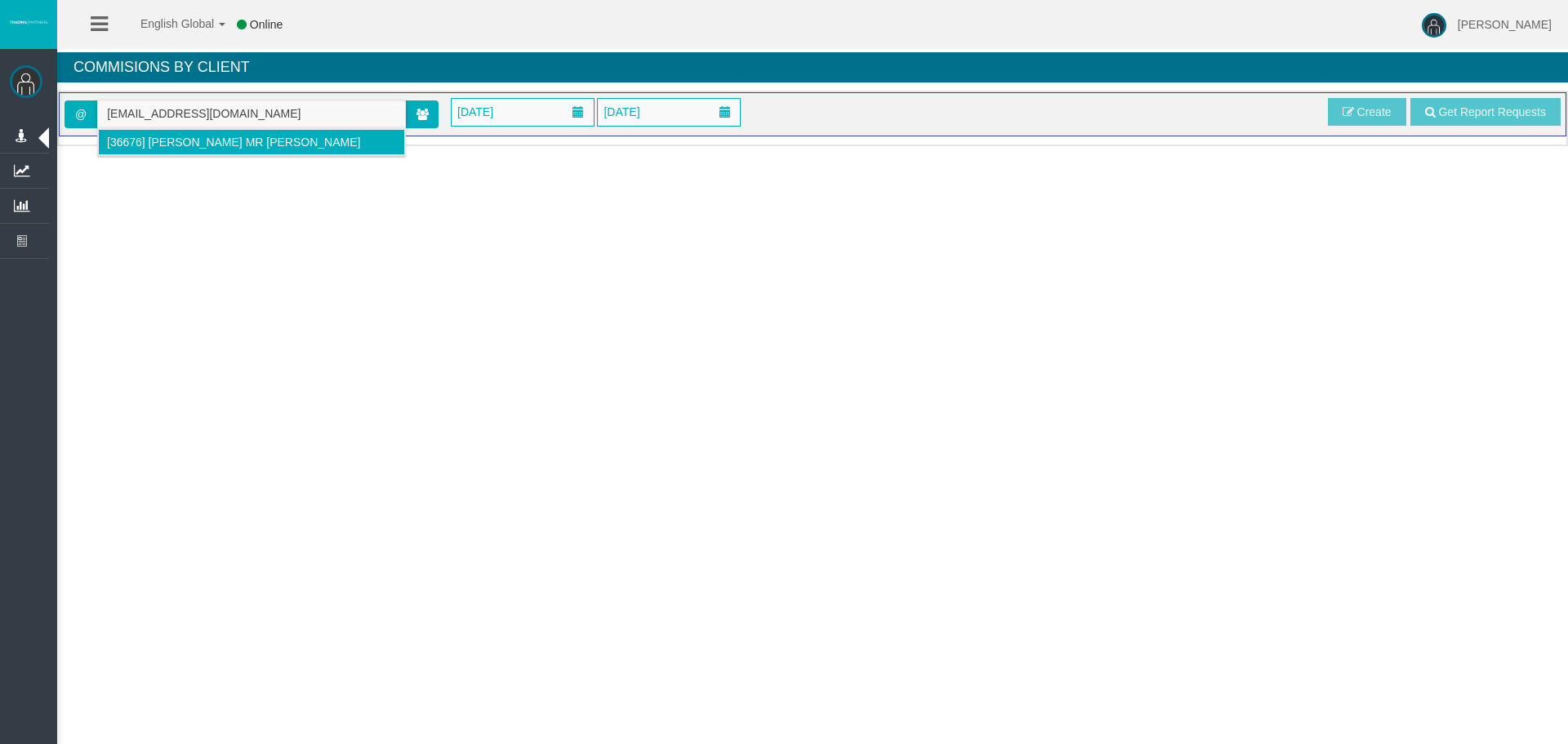
click at [232, 149] on li "[36676] [PERSON_NAME] Mr [PERSON_NAME]" at bounding box center [251, 142] width 307 height 26
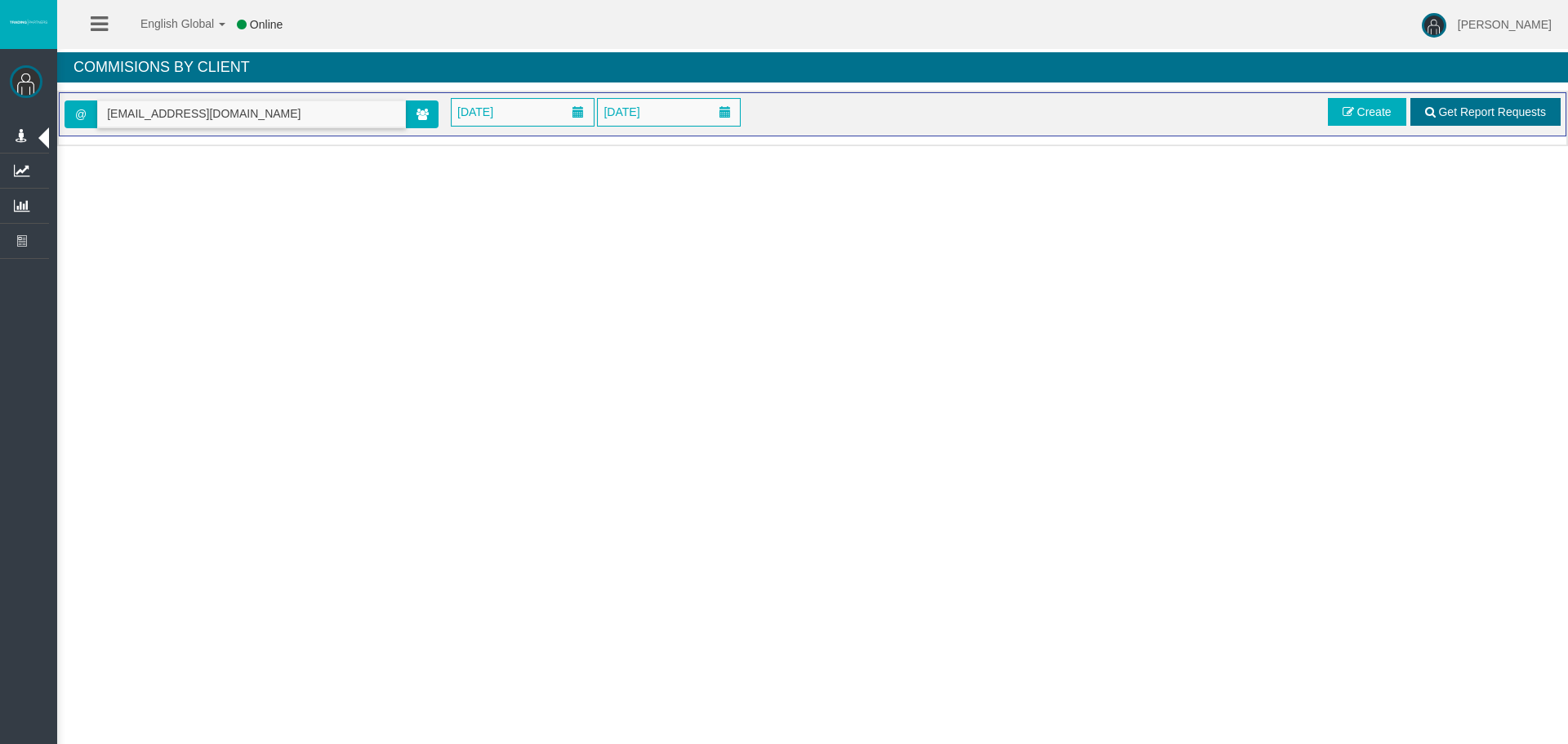
type input "[EMAIL_ADDRESS][DOMAIN_NAME]"
click at [1439, 116] on span "Get Report Requests" at bounding box center [1492, 111] width 108 height 13
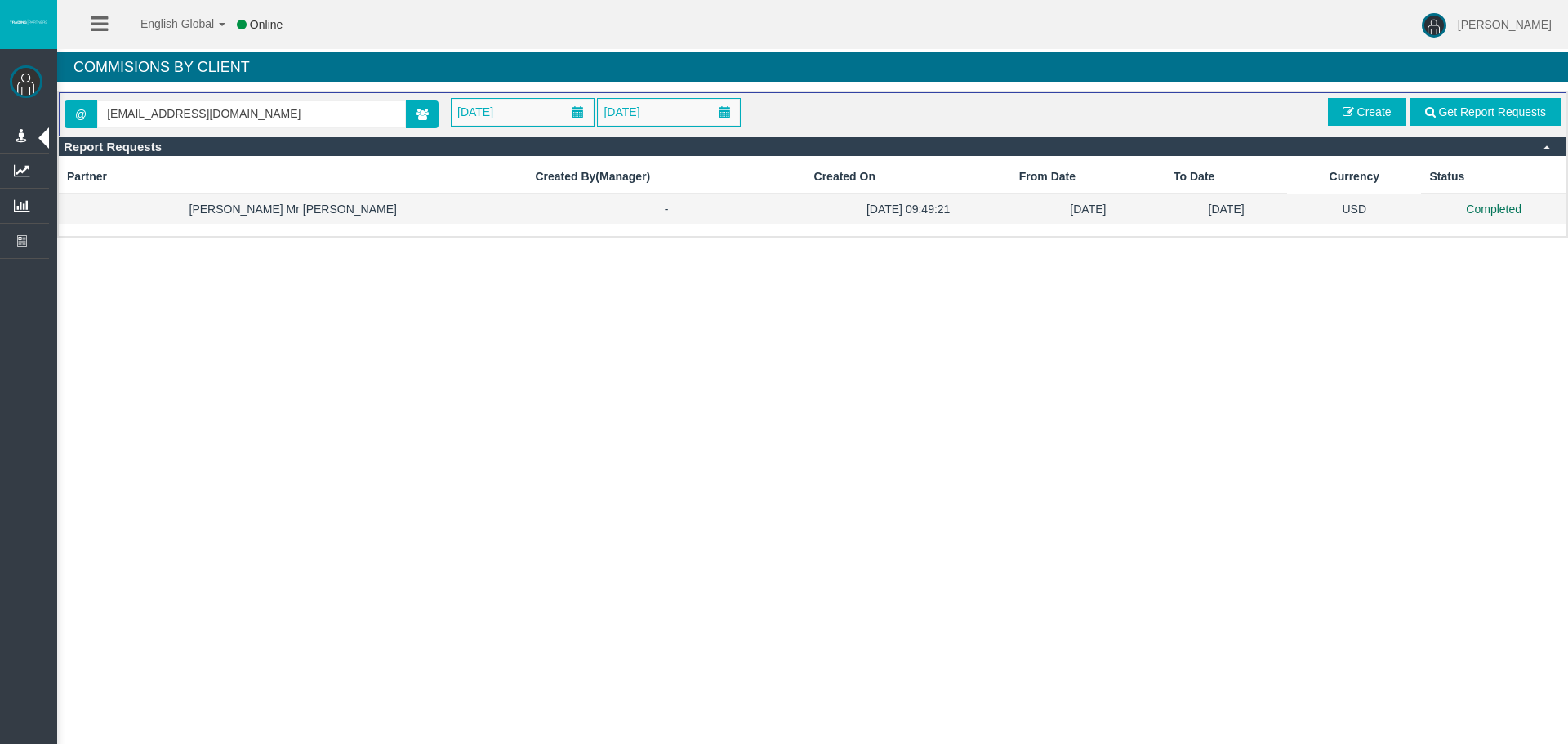
click at [806, 215] on td "[DATE] 09:49:21" at bounding box center [909, 208] width 205 height 30
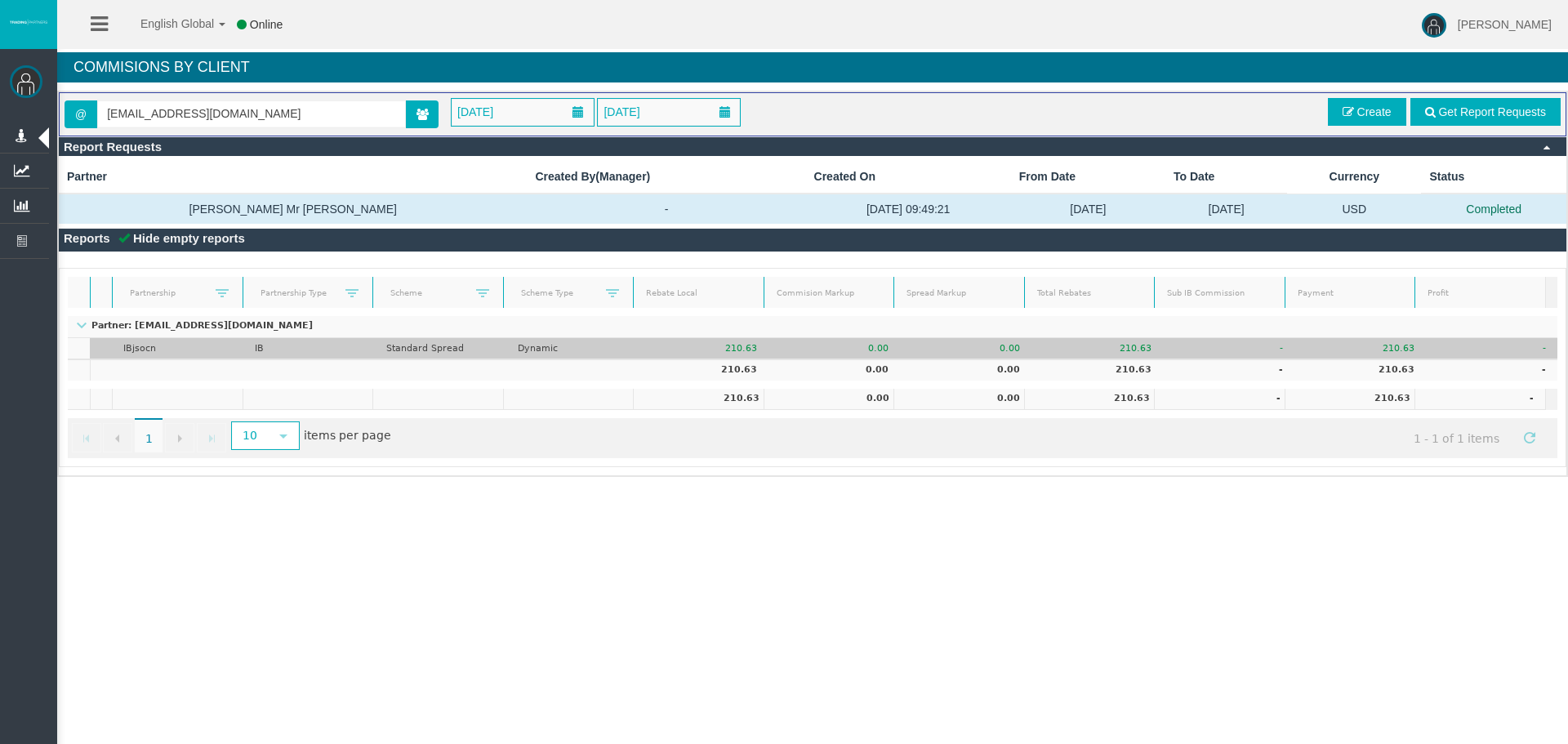
click at [156, 345] on td "IBjsocn" at bounding box center [177, 349] width 131 height 22
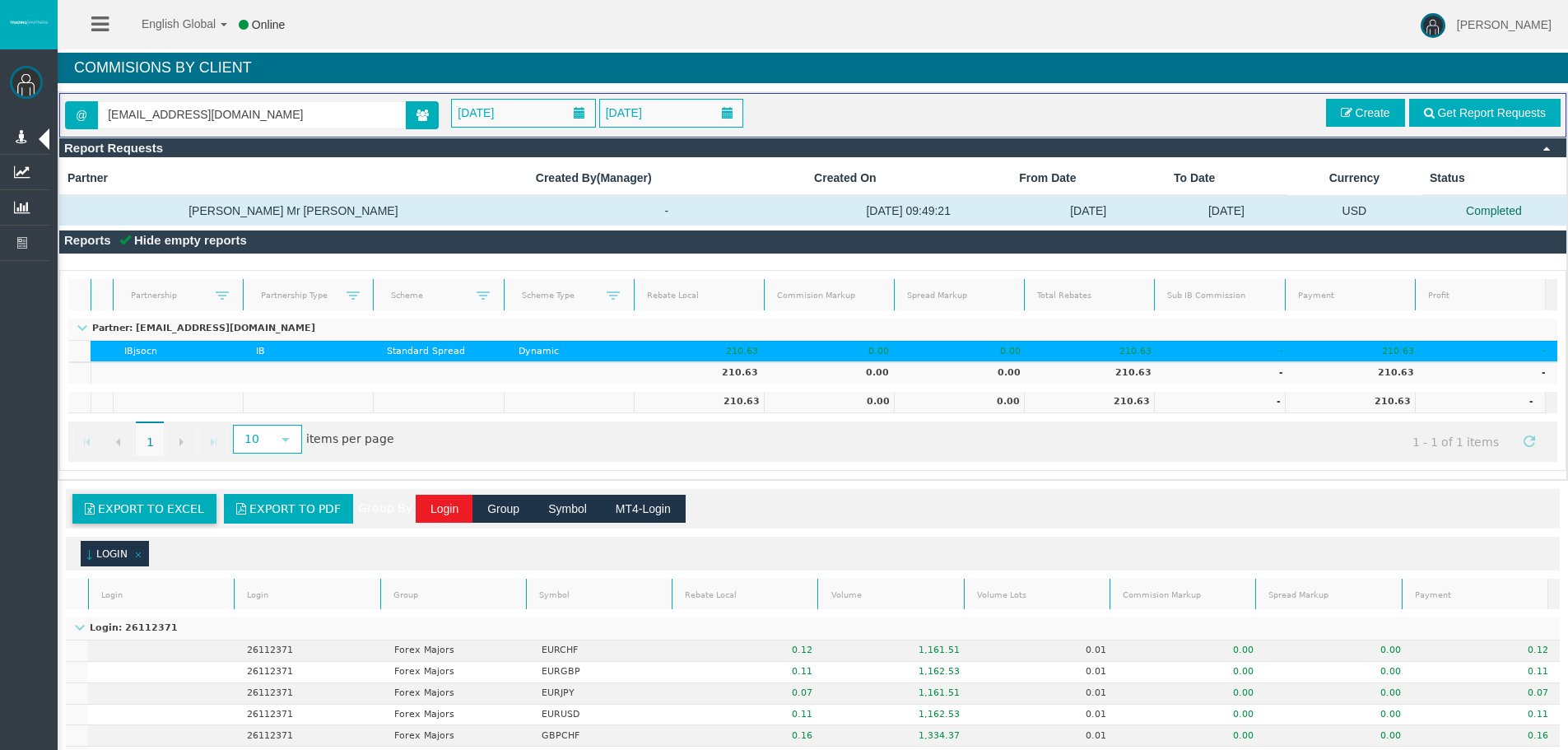
click at [144, 515] on span "Export to Excel" at bounding box center [151, 508] width 106 height 13
drag, startPoint x: 751, startPoint y: 400, endPoint x: 716, endPoint y: 405, distance: 35.4
click at [716, 405] on tr "210.63 0.00 0.00 210.63 - 210.63 -" at bounding box center [806, 402] width 1476 height 22
click at [764, 401] on td "0.00" at bounding box center [829, 402] width 130 height 22
